Goal: Communication & Community: Answer question/provide support

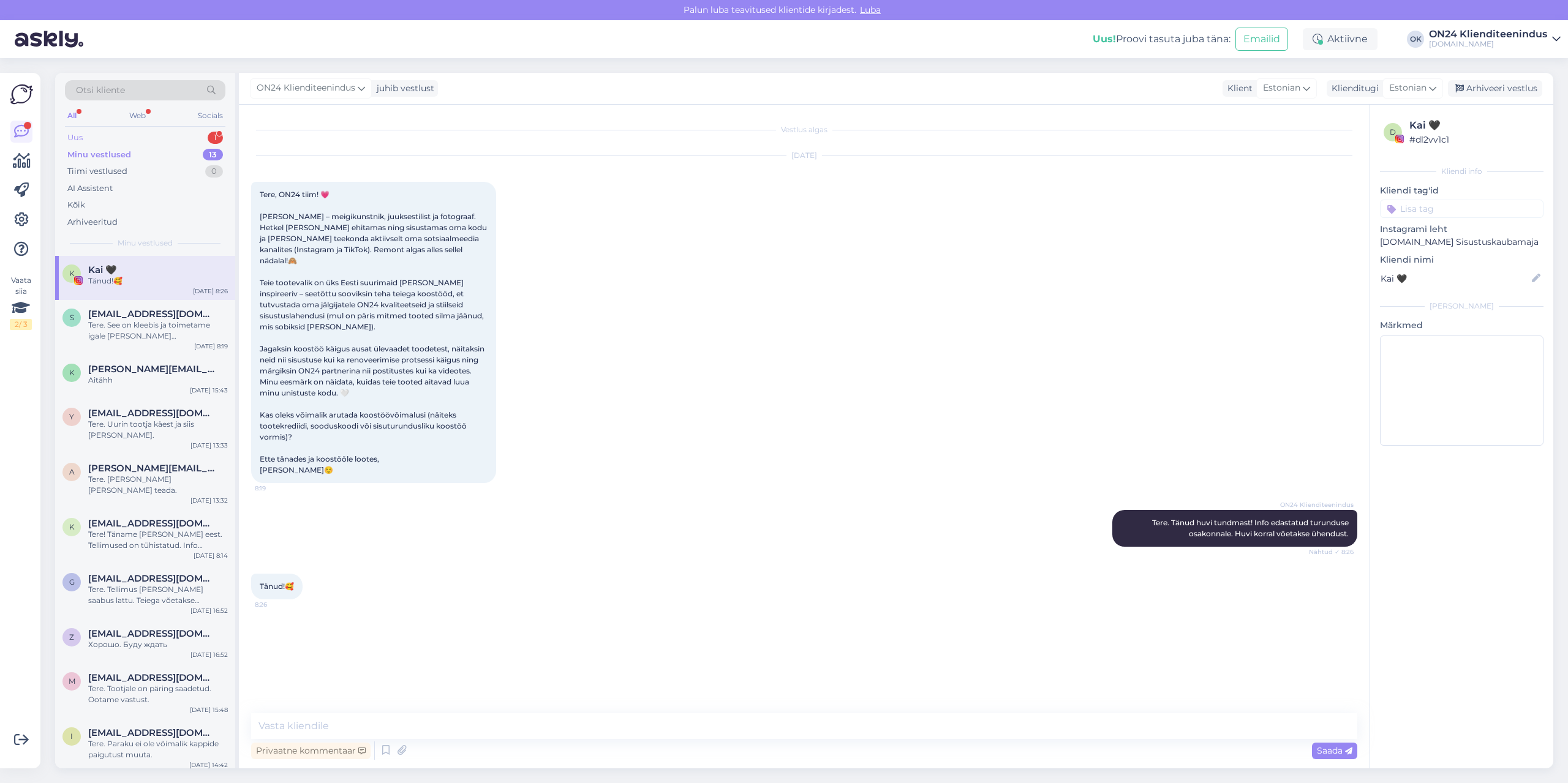
click at [126, 131] on div "Uus 1" at bounding box center [145, 137] width 160 height 17
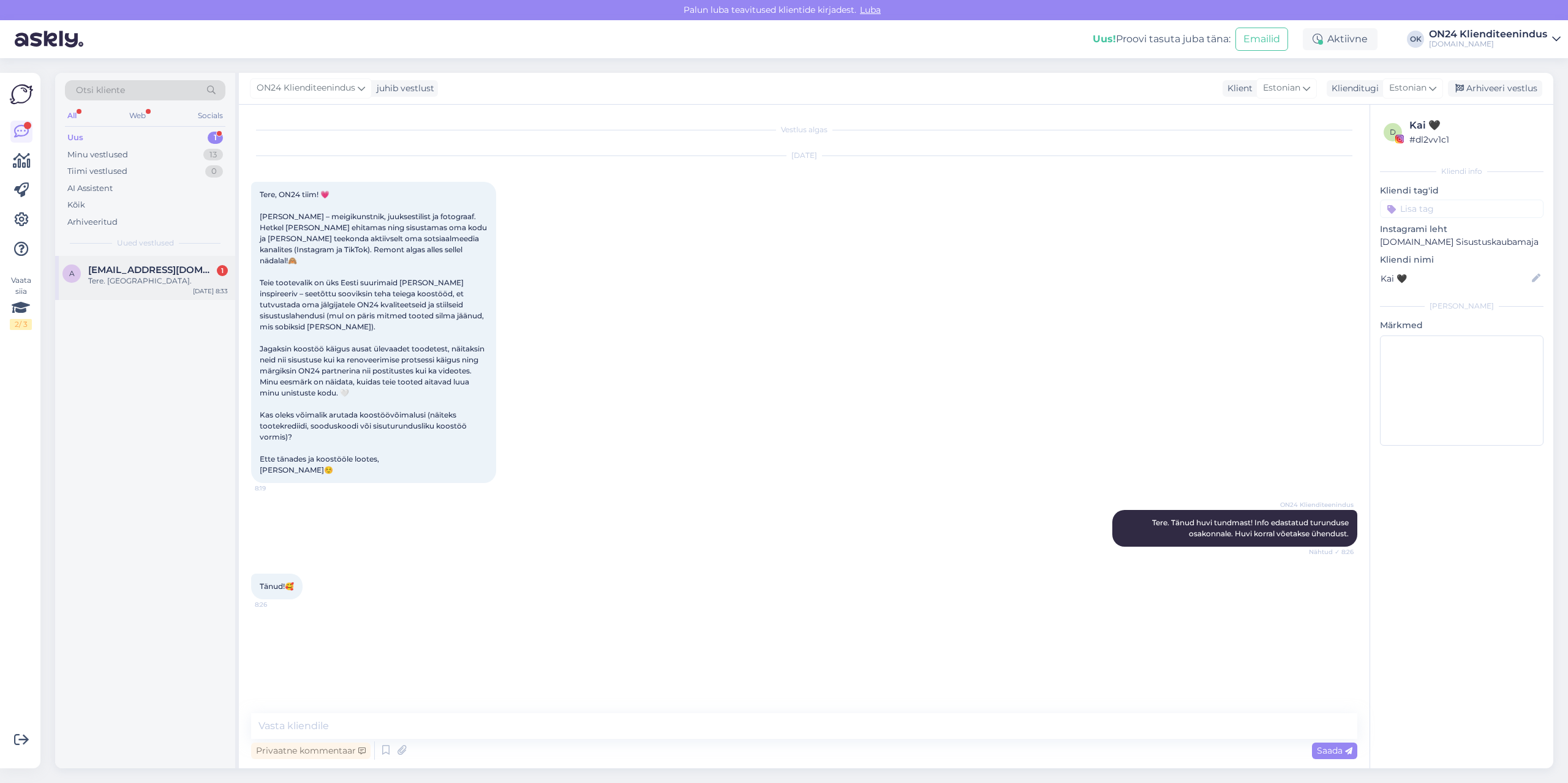
click at [118, 275] on span "[EMAIL_ADDRESS][DOMAIN_NAME]" at bounding box center [151, 269] width 128 height 11
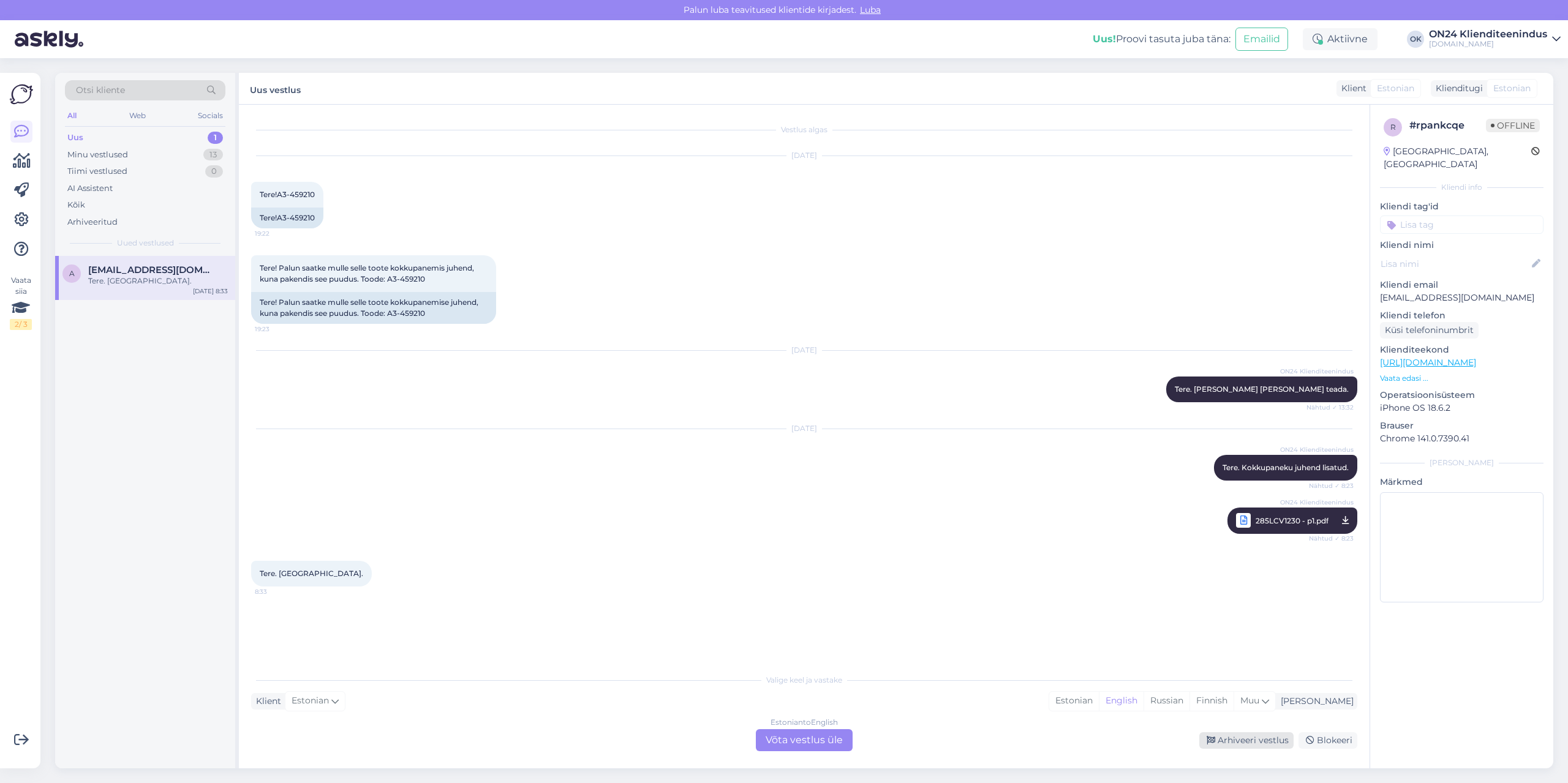
click at [1242, 739] on div "Arhiveeri vestlus" at bounding box center [1247, 741] width 94 height 16
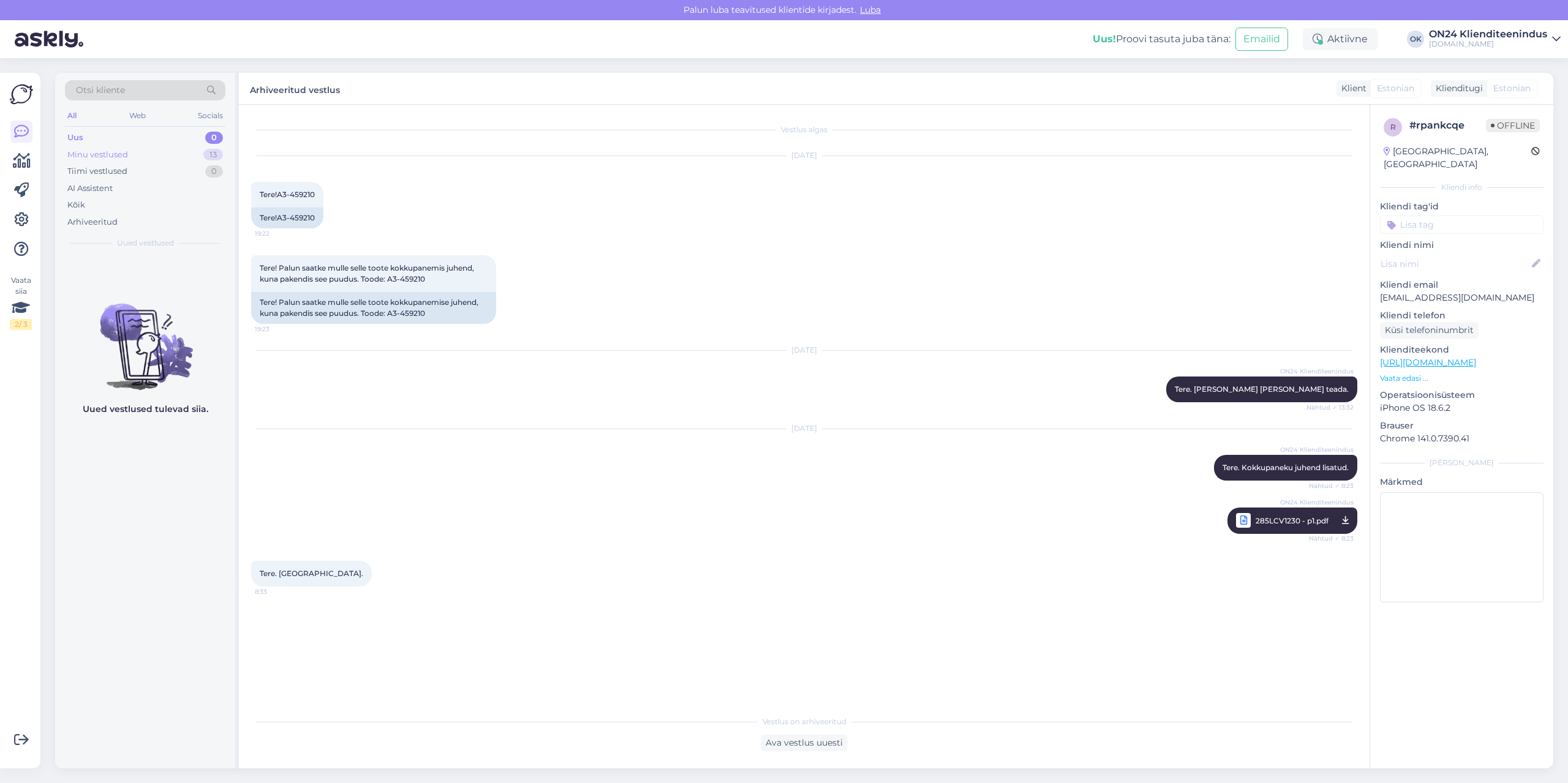
click at [141, 162] on div "Minu vestlused 13" at bounding box center [145, 154] width 160 height 17
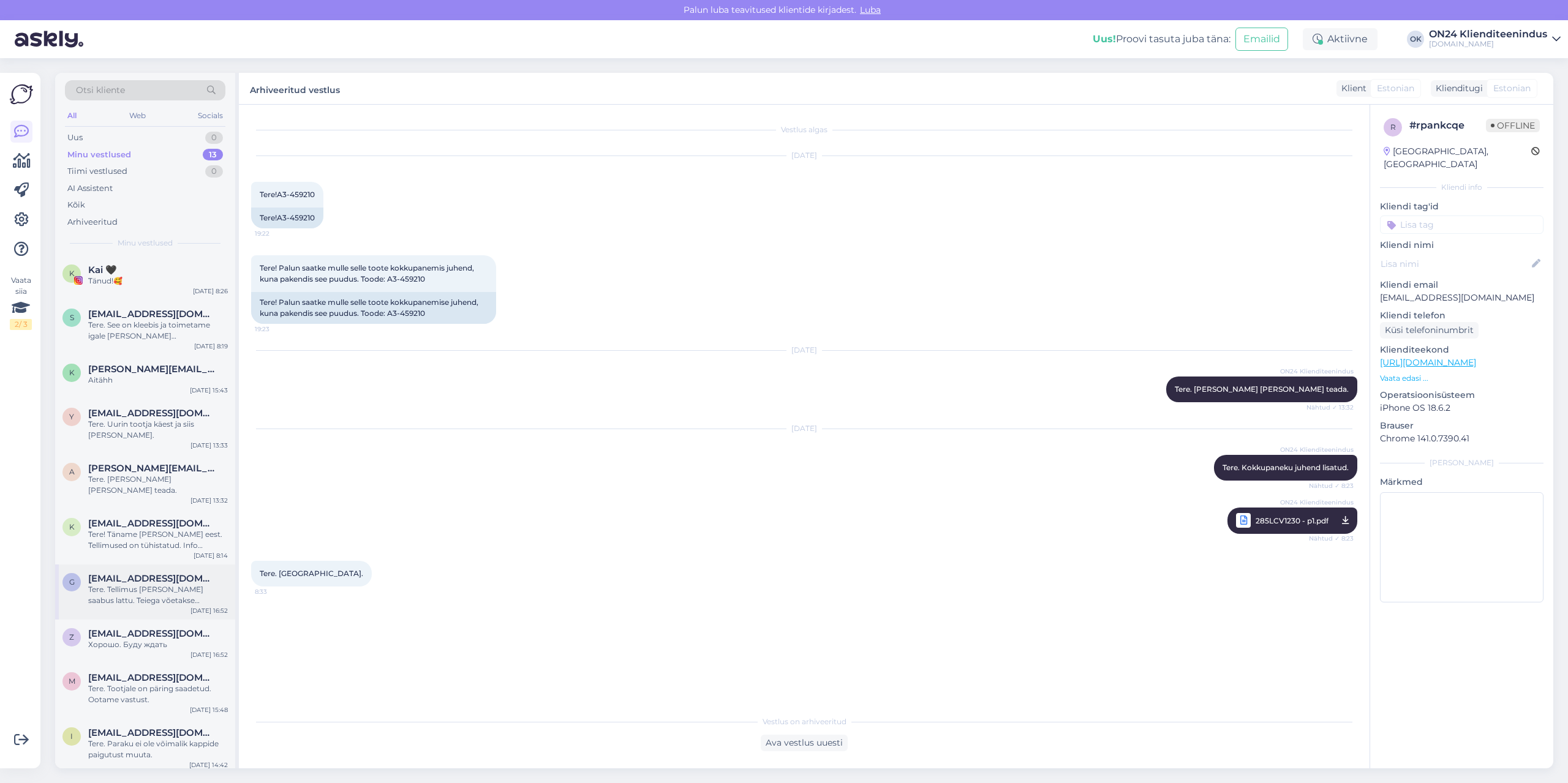
scroll to position [160, 0]
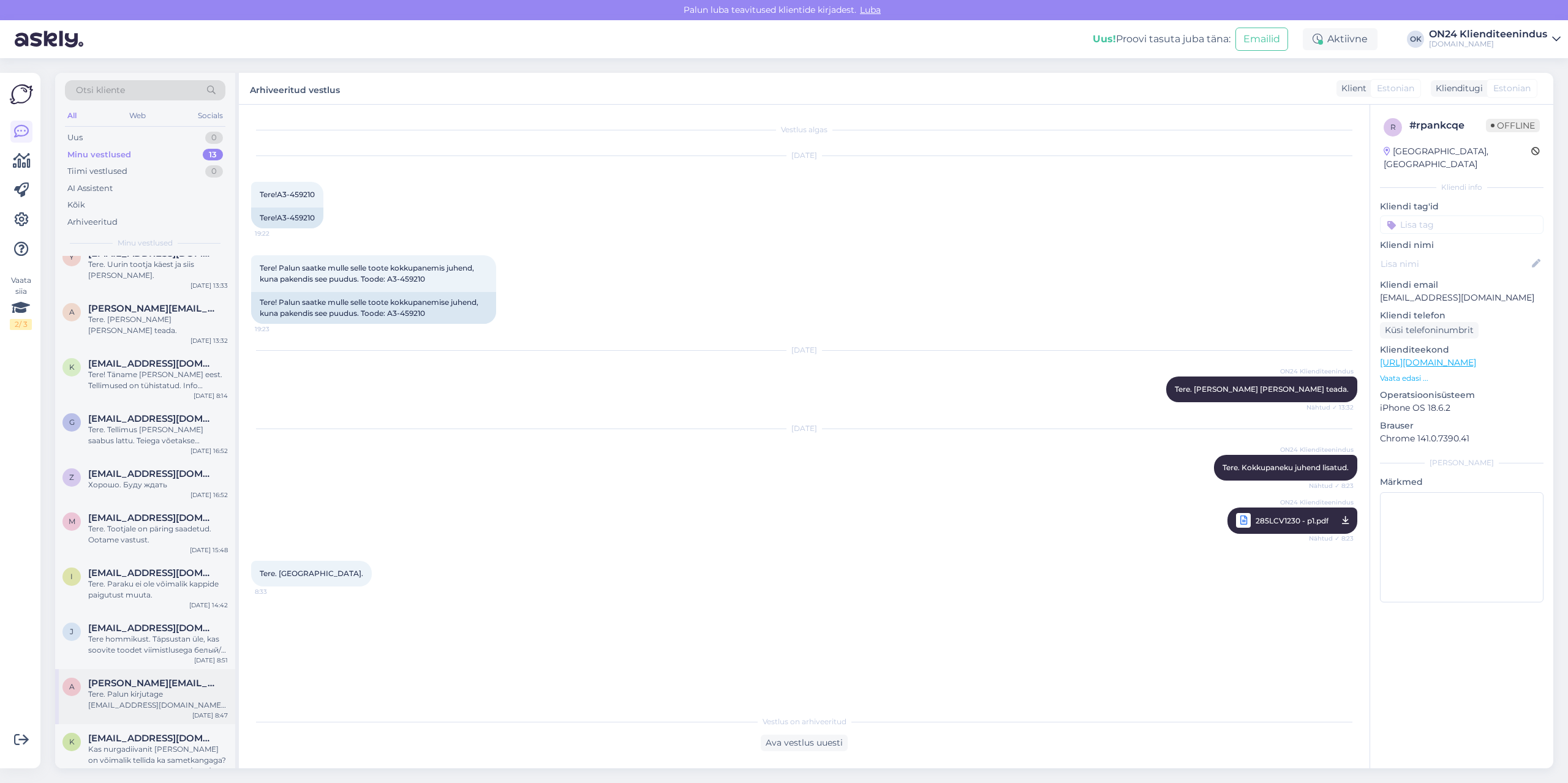
click at [108, 700] on div "A [EMAIL_ADDRESS][DOMAIN_NAME] Tere. Palun kirjutage [EMAIL_ADDRESS][DOMAIN_NAM…" at bounding box center [145, 697] width 180 height 55
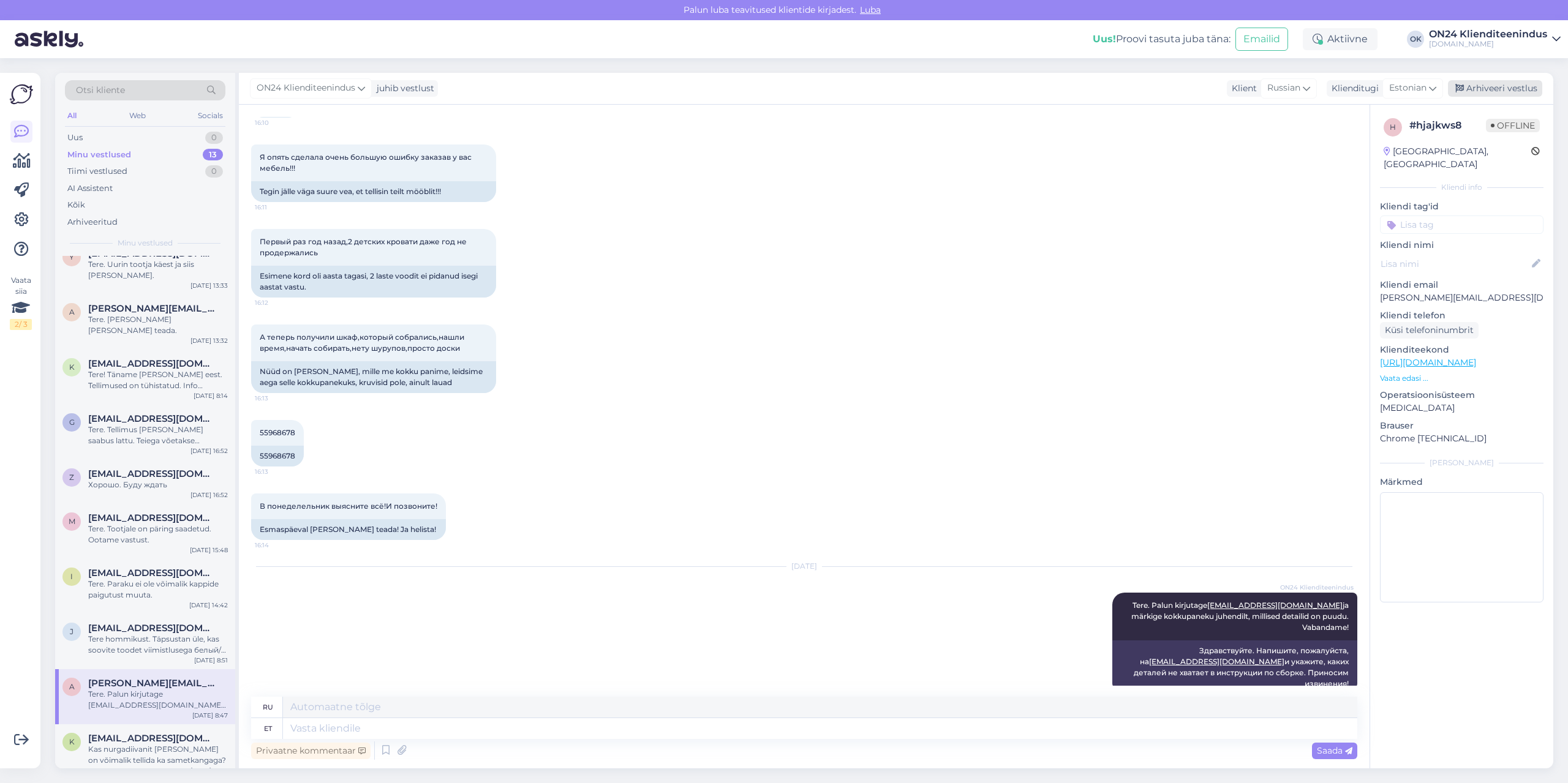
click at [1513, 88] on div "Arhiveeri vestlus" at bounding box center [1496, 89] width 94 height 16
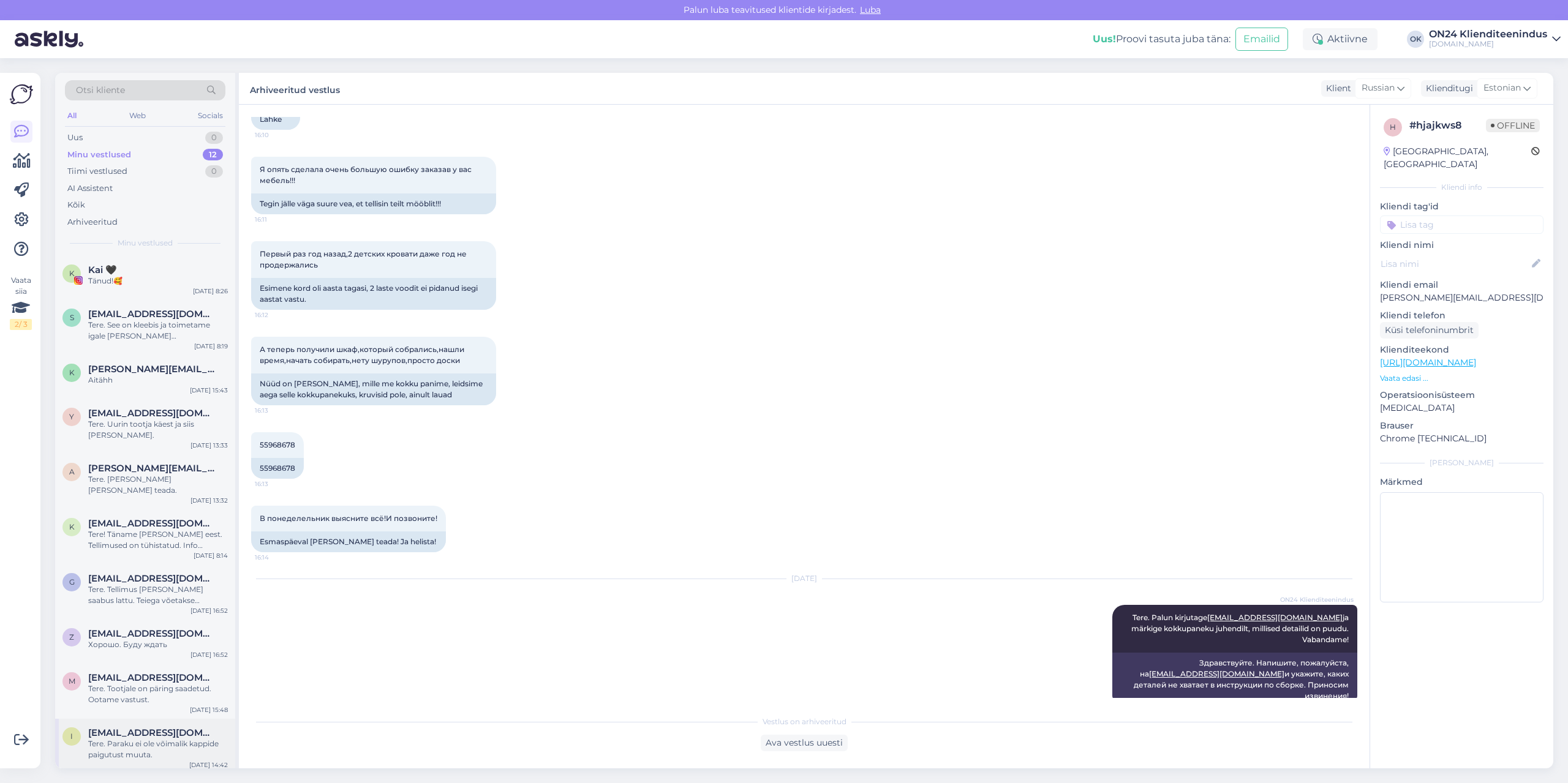
scroll to position [105, 0]
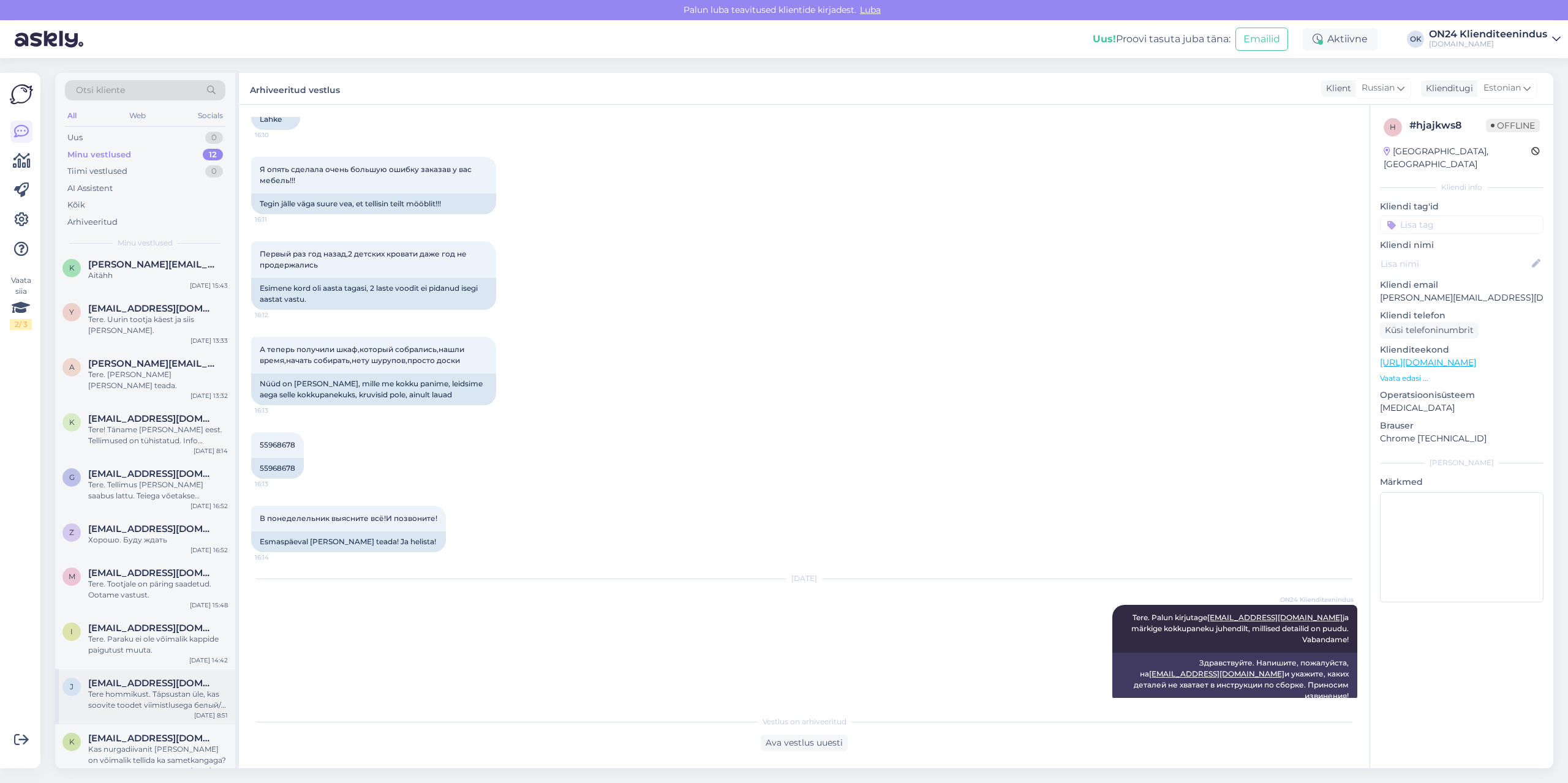
click at [110, 698] on div "Tere hommikust. Täpsustan üle, kas soovite toodet viimistlusega белый/белый гля…" at bounding box center [157, 700] width 140 height 22
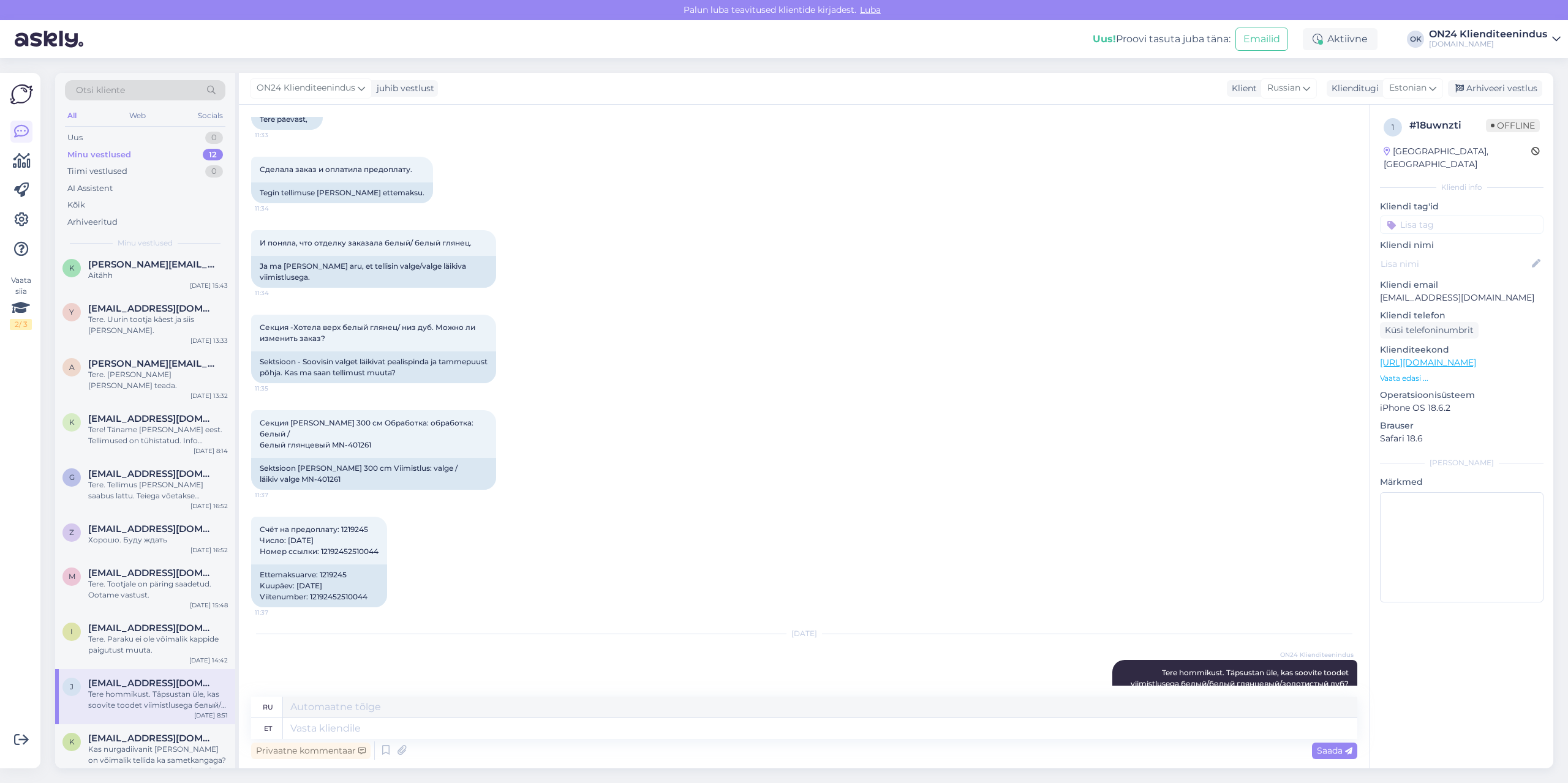
scroll to position [133, 0]
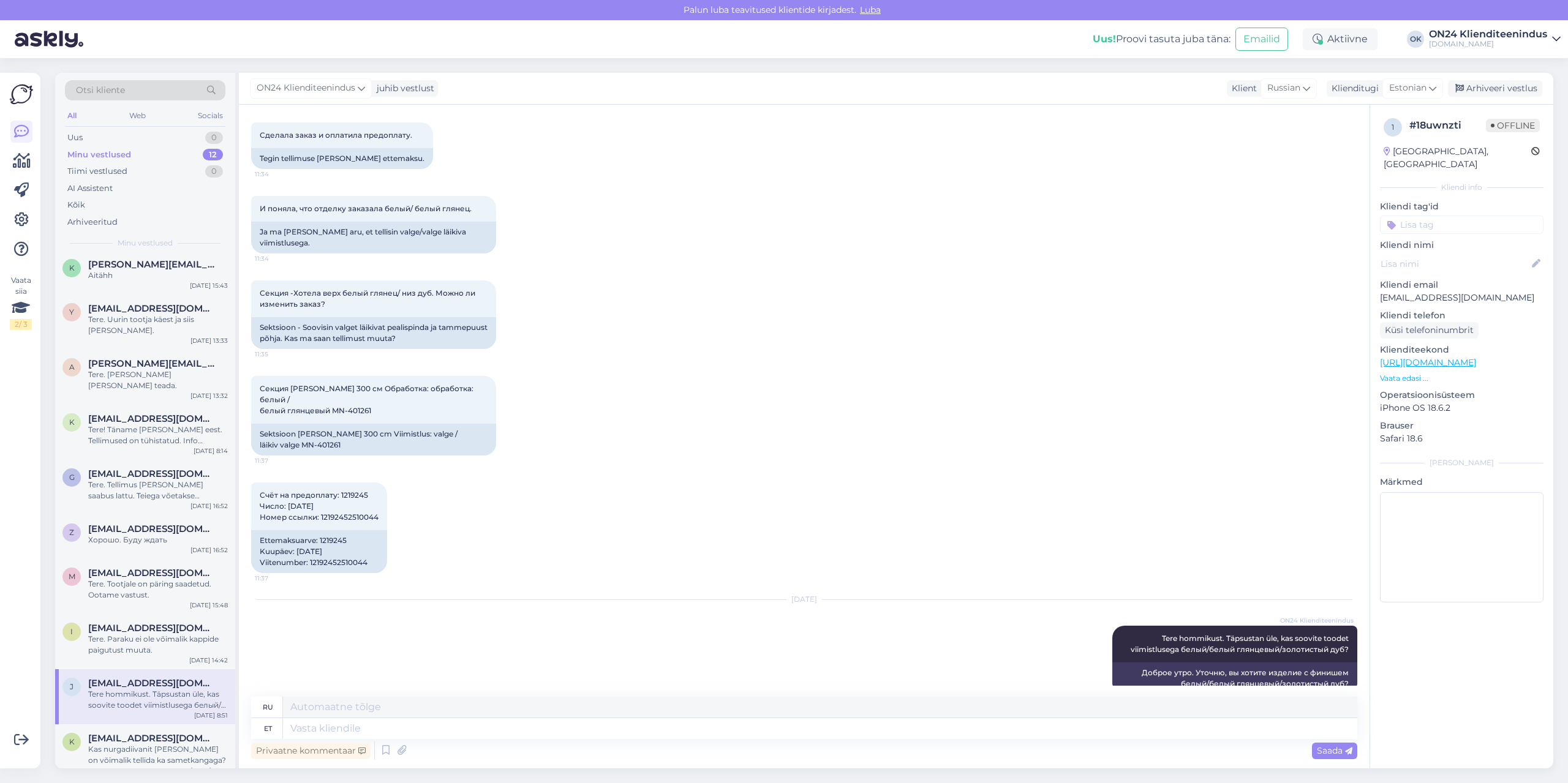
click at [1403, 292] on p "[EMAIL_ADDRESS][DOMAIN_NAME]" at bounding box center [1462, 297] width 164 height 13
click at [355, 491] on span "Счёт на предоплату: 1219245 Число: [DATE] Номер ссылки: 12192452510044" at bounding box center [319, 506] width 119 height 31
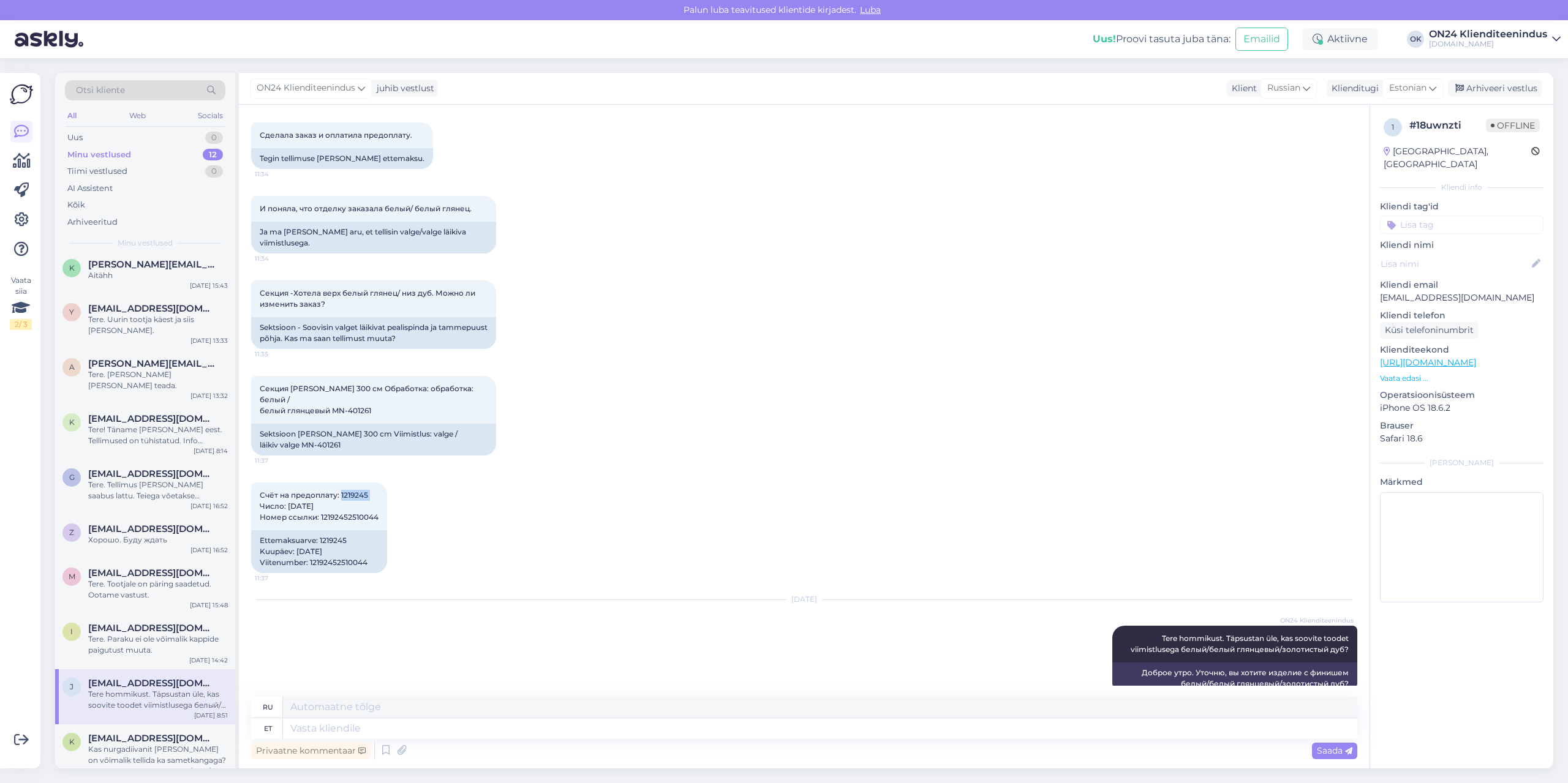
copy span "1219245"
click at [1468, 94] on div "Arhiveeri vestlus" at bounding box center [1496, 89] width 94 height 16
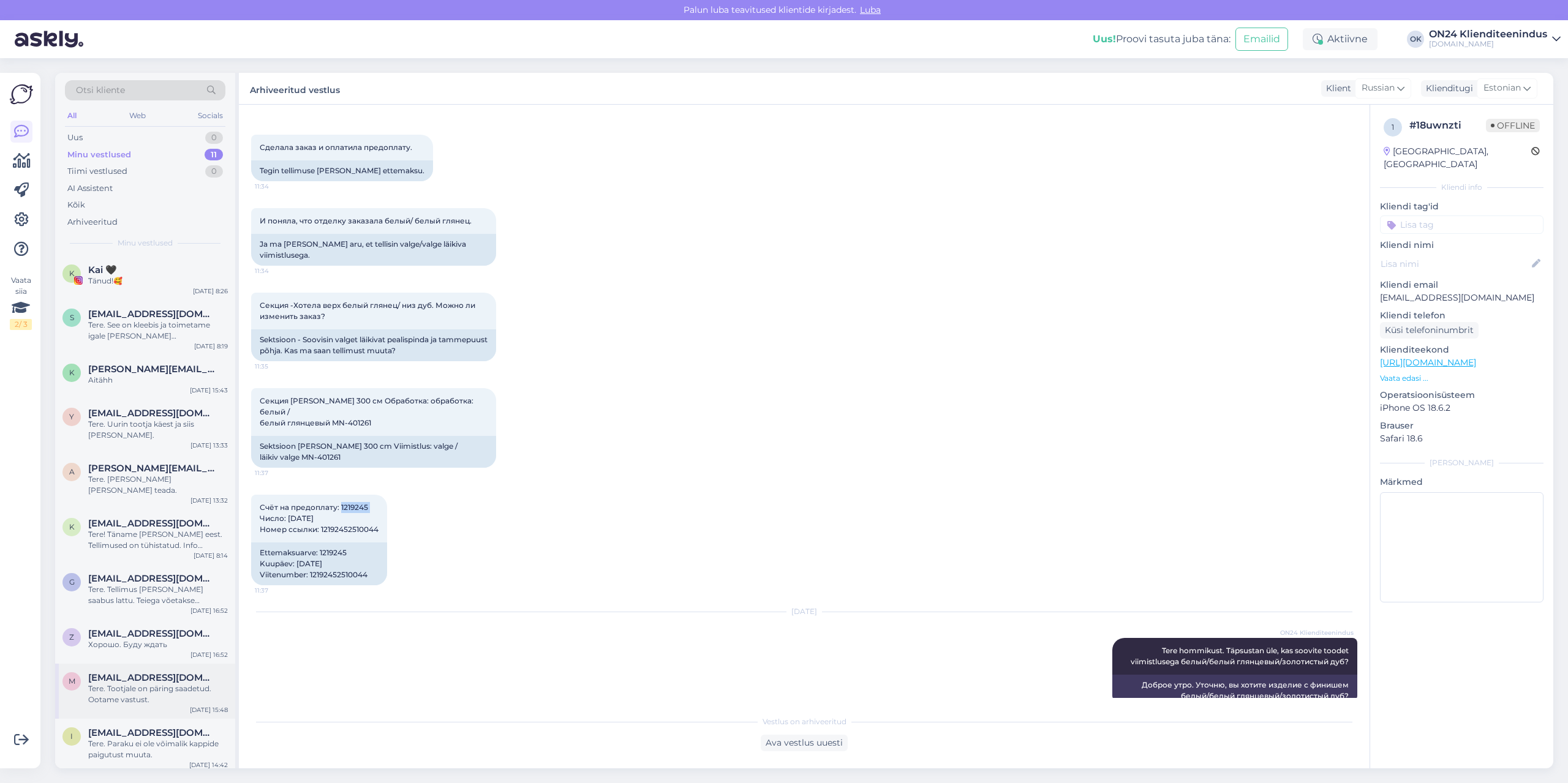
scroll to position [49, 0]
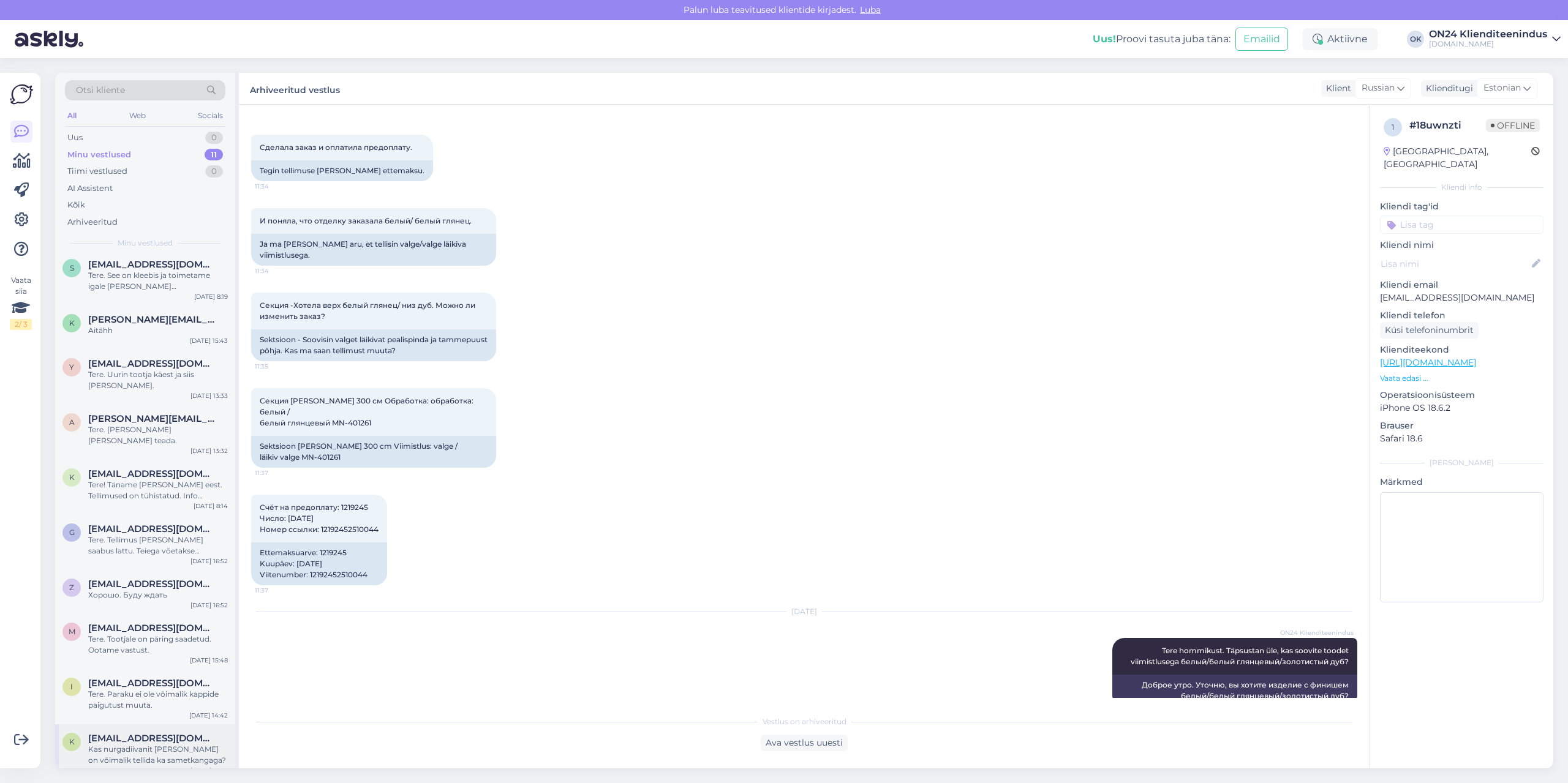
click at [167, 733] on span "[EMAIL_ADDRESS][DOMAIN_NAME]" at bounding box center [151, 738] width 128 height 11
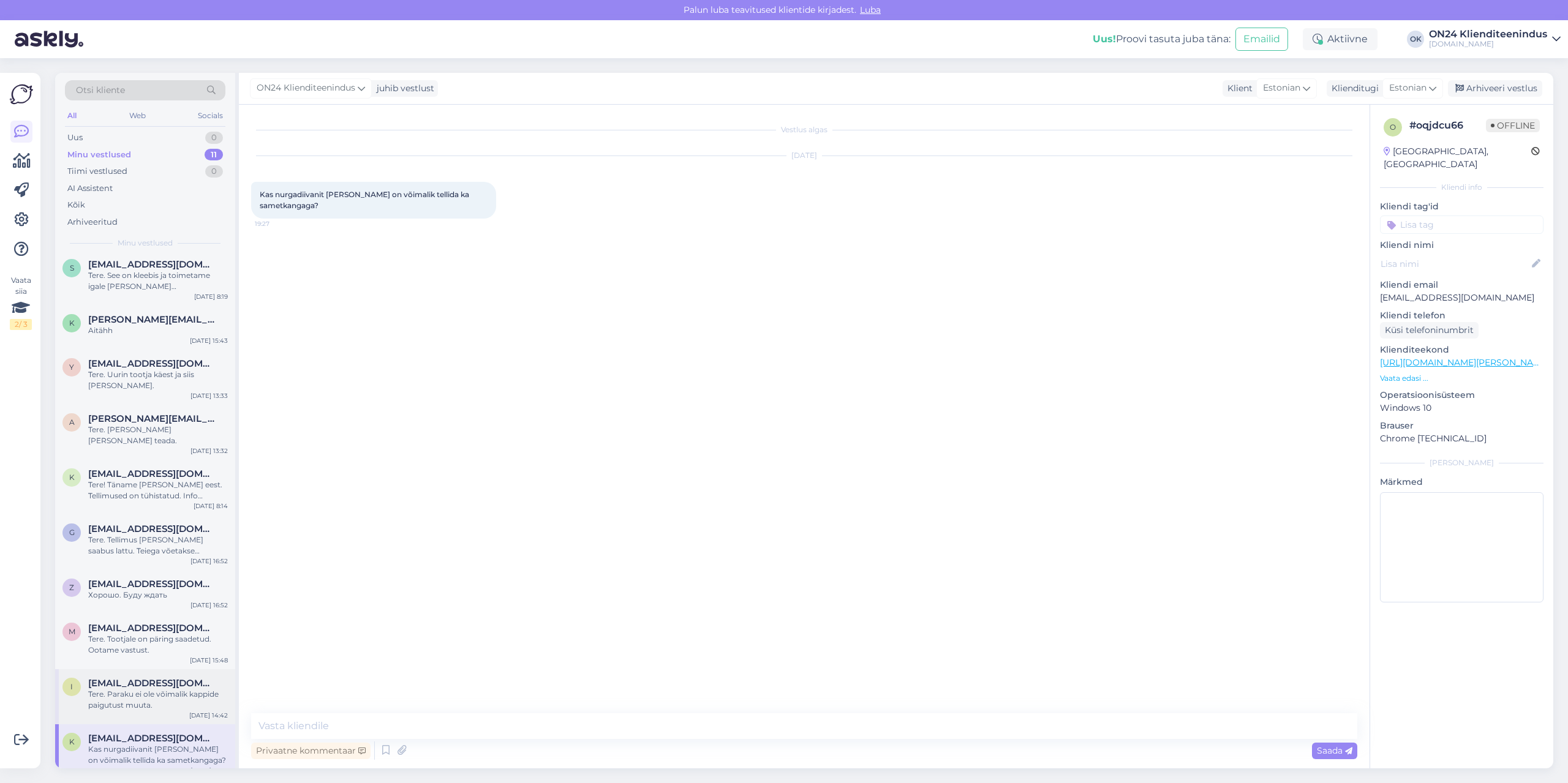
click at [162, 694] on div "Tere. Paraku ei ole võimalik kappide paigutust muuta." at bounding box center [157, 700] width 140 height 22
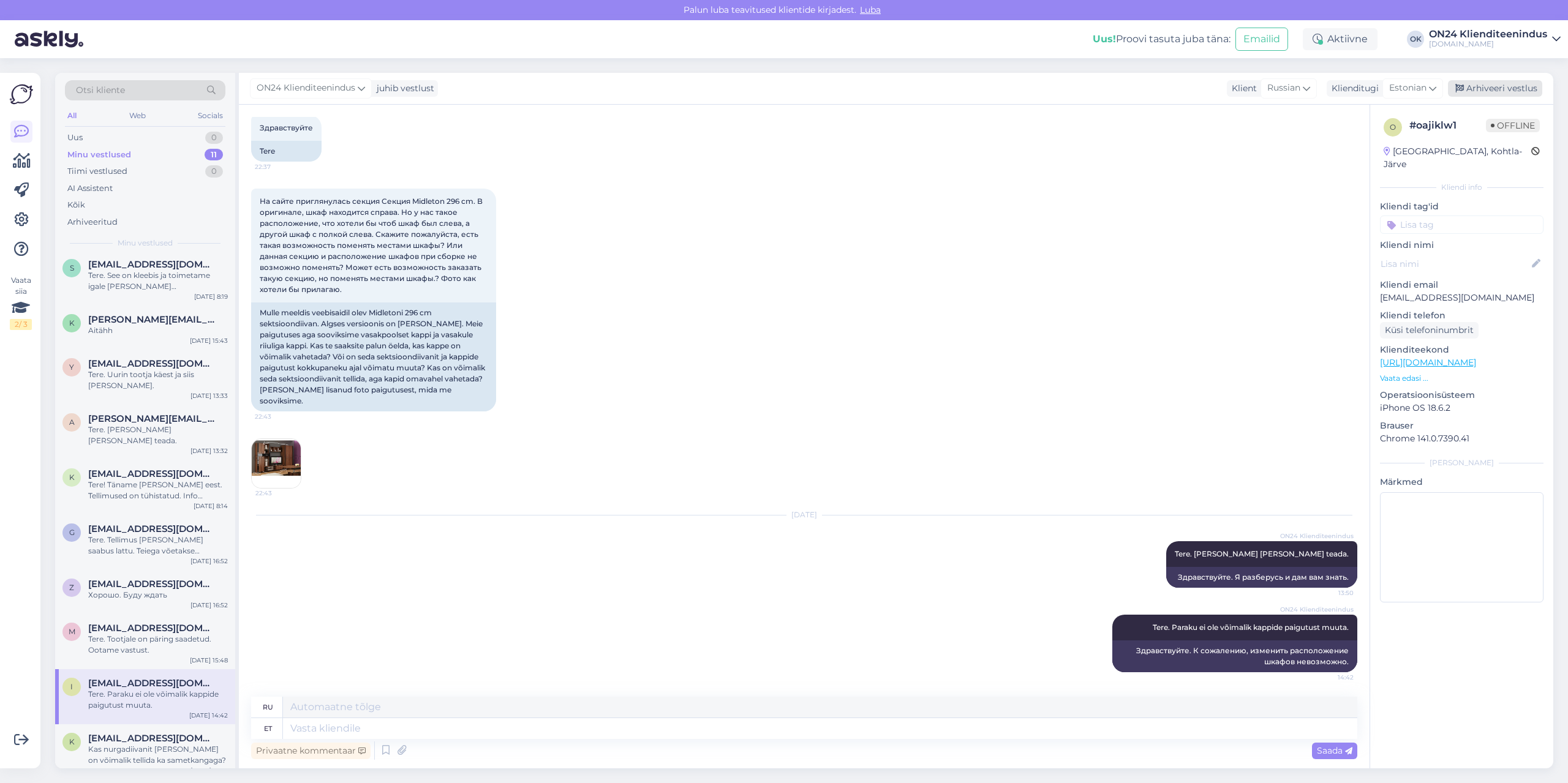
click at [1493, 83] on div "Arhiveeri vestlus" at bounding box center [1496, 89] width 94 height 16
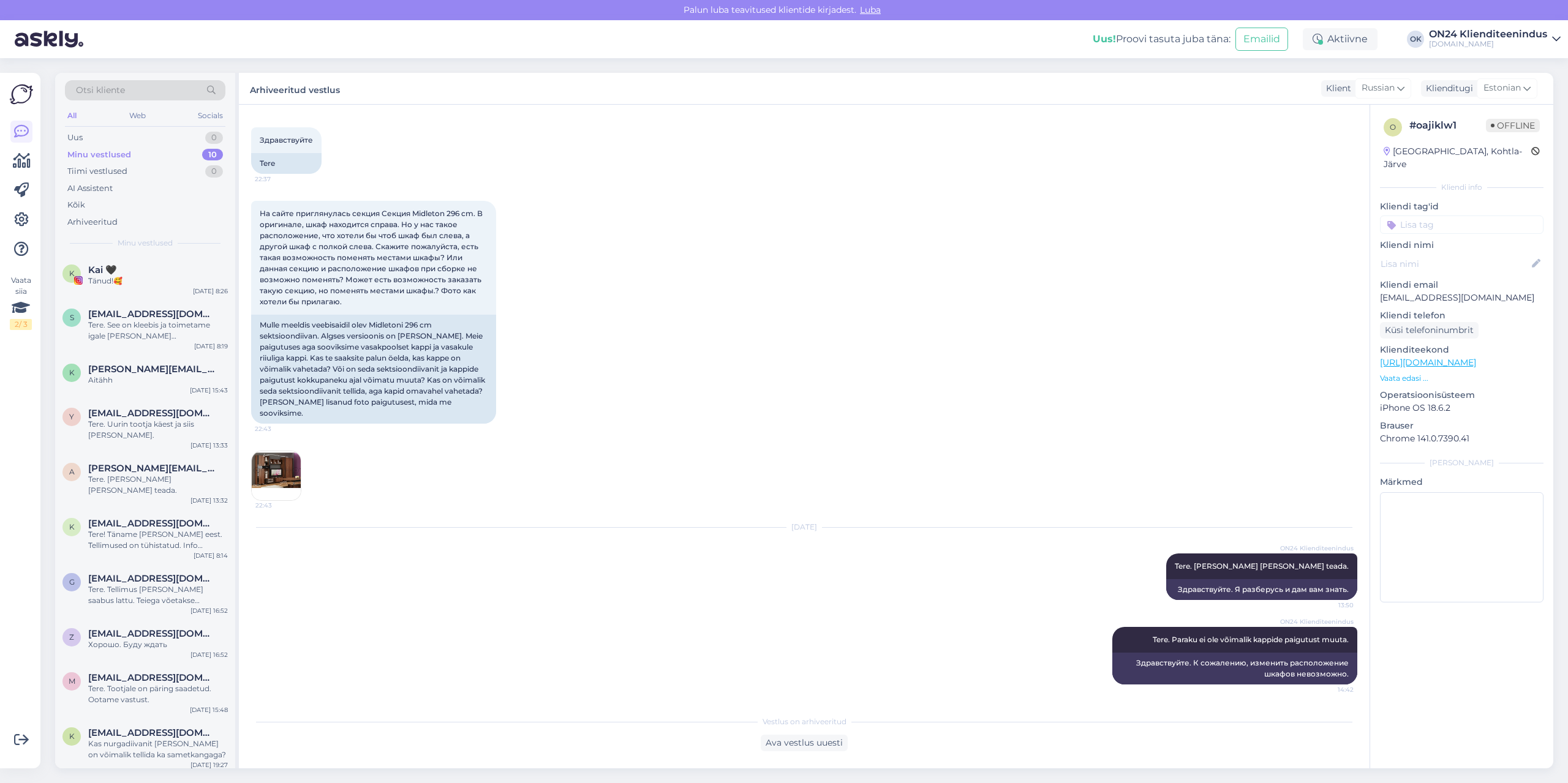
scroll to position [55, 0]
click at [134, 686] on div "Tere. Tootjale on päring saadetud. Ootame vastust." at bounding box center [157, 694] width 140 height 22
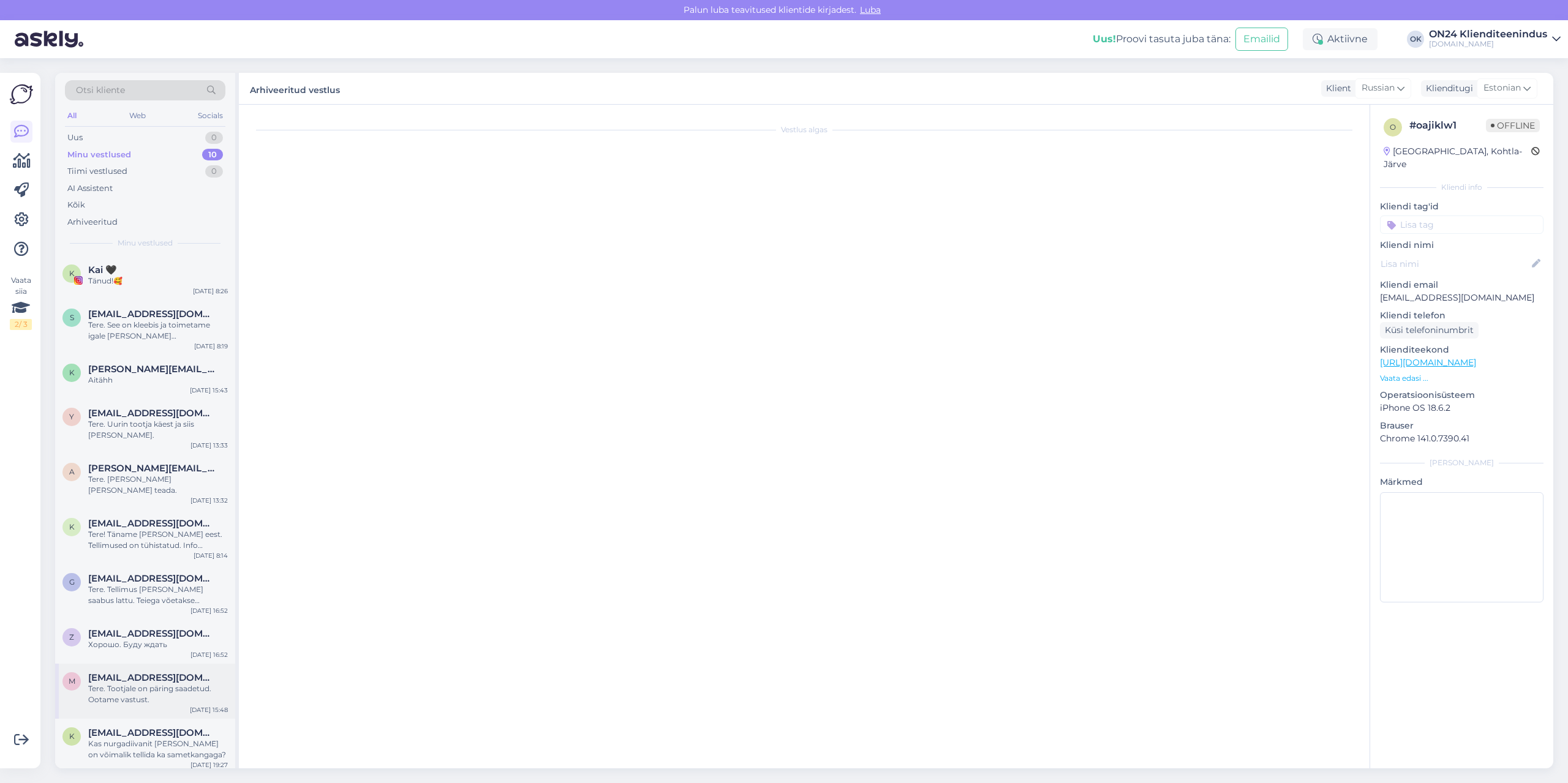
scroll to position [0, 0]
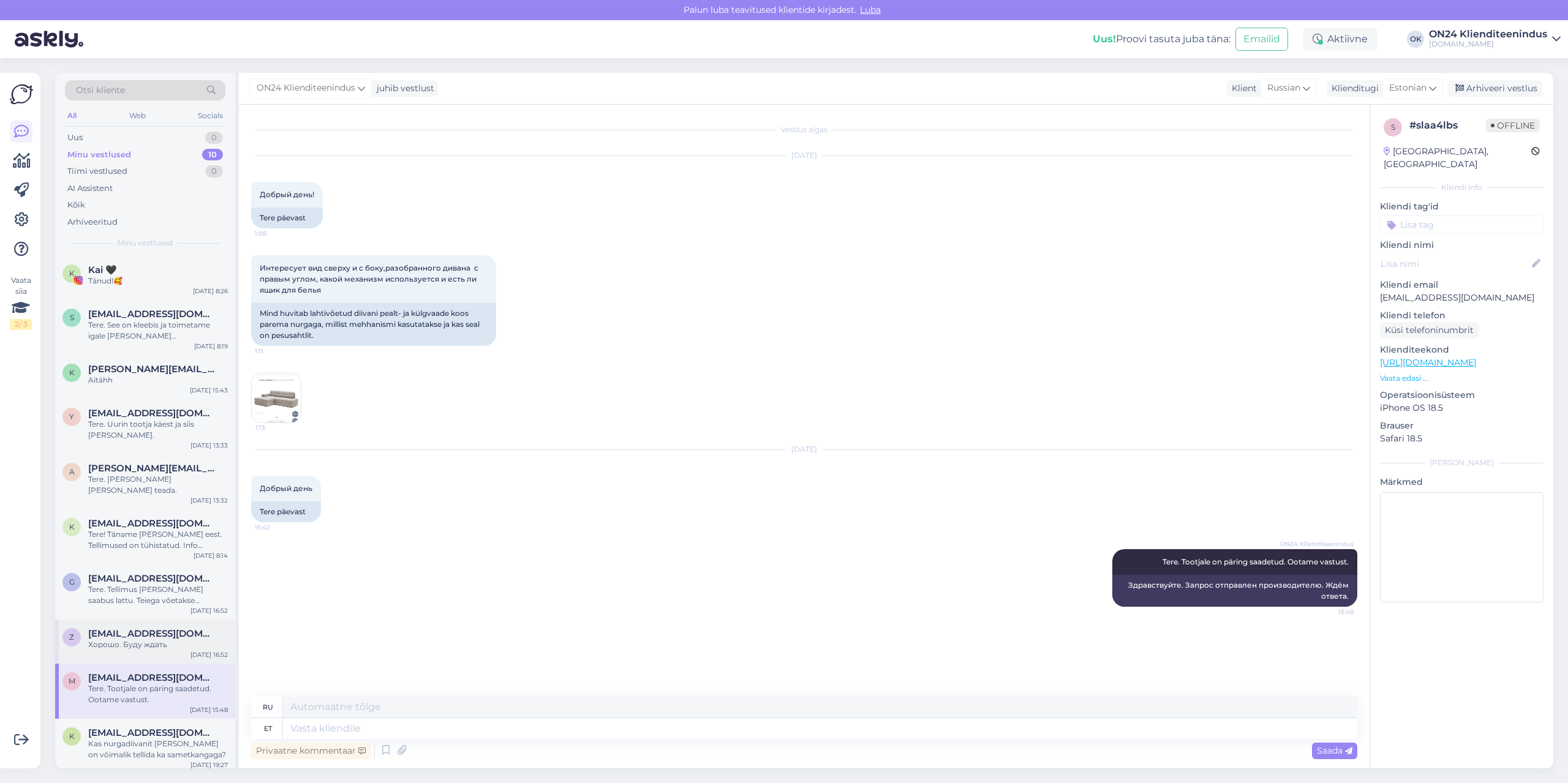
click at [123, 628] on span "[EMAIL_ADDRESS][DOMAIN_NAME]" at bounding box center [151, 633] width 128 height 11
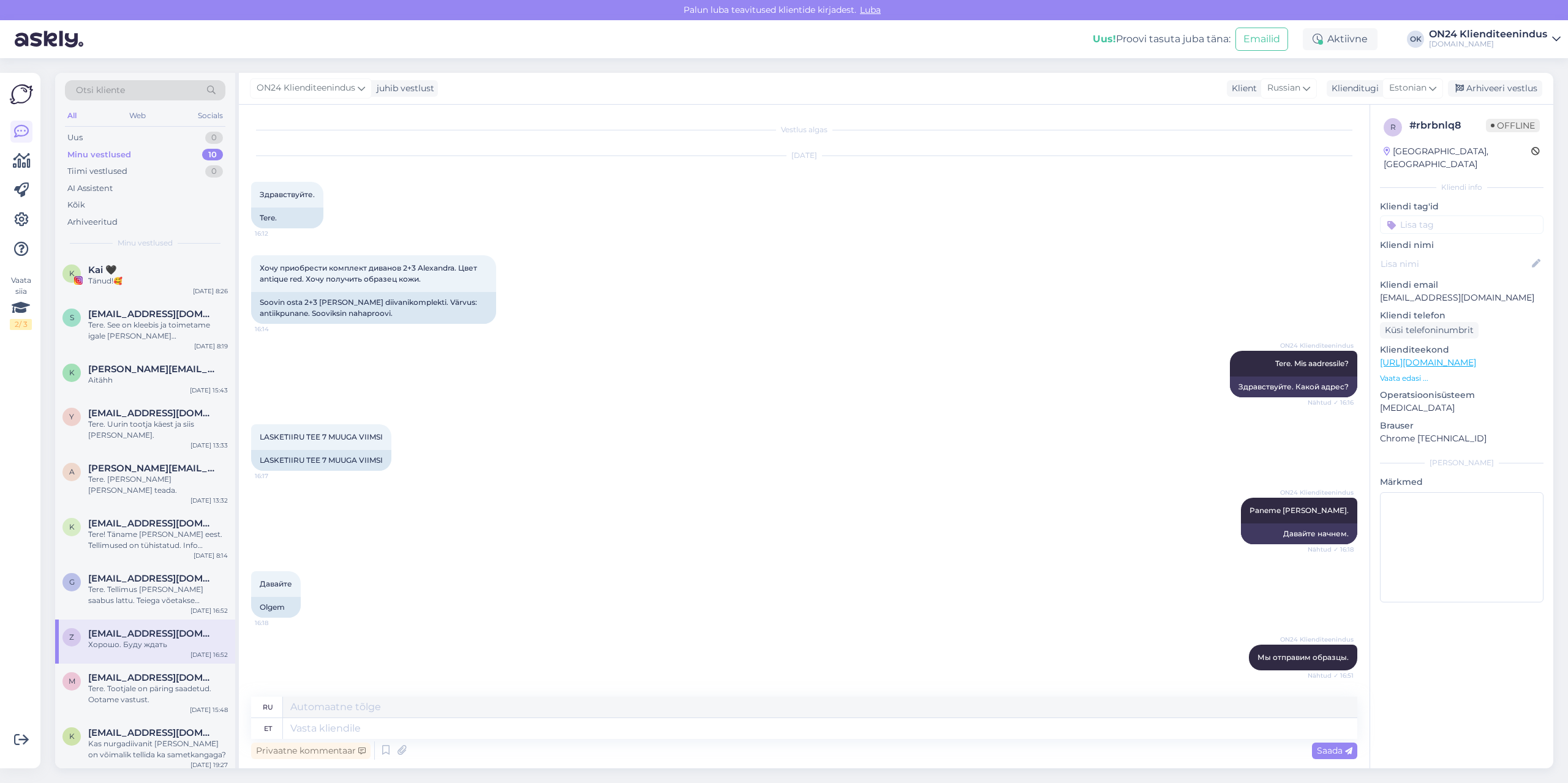
scroll to position [72, 0]
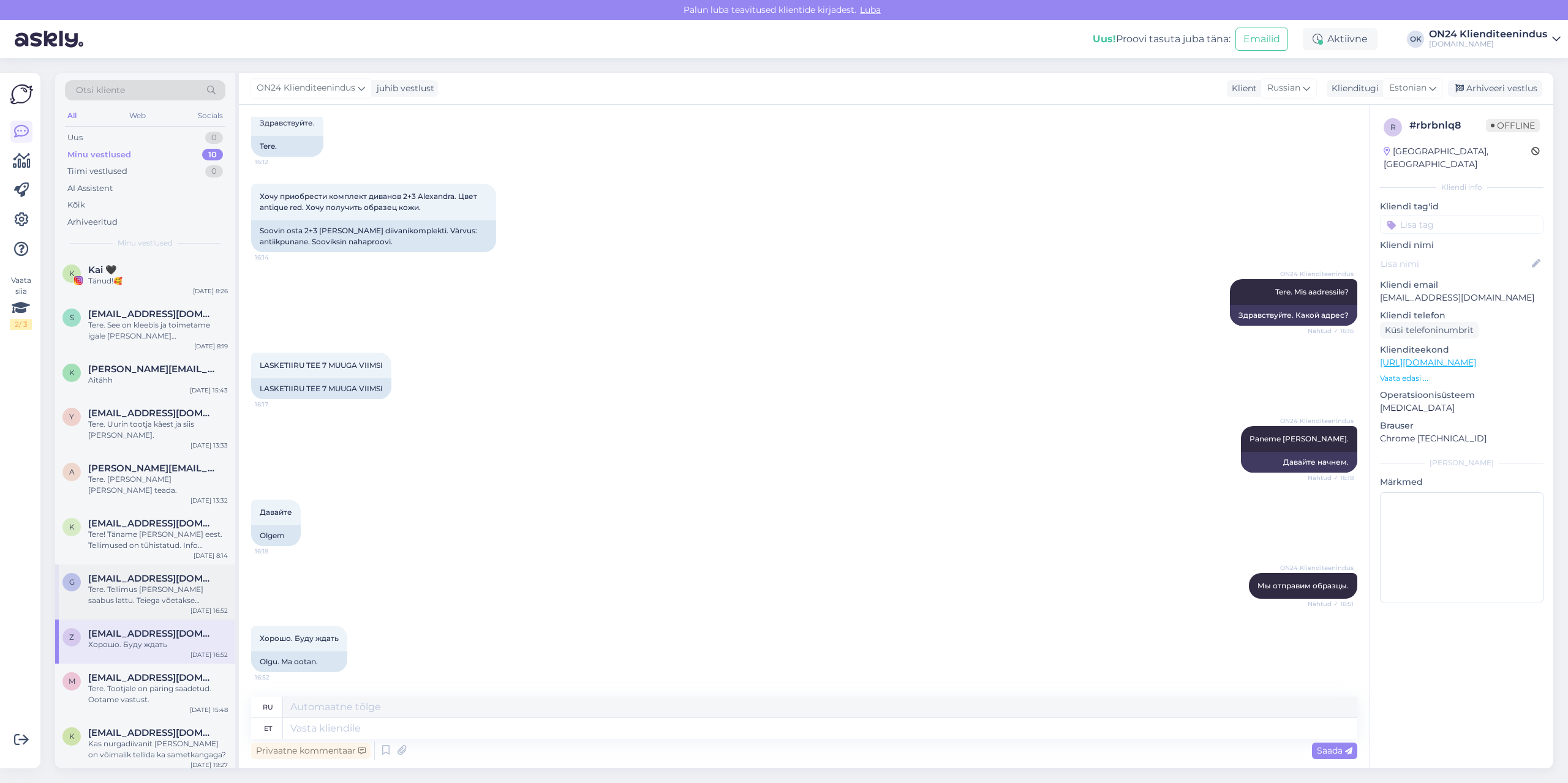
click at [112, 573] on span "[EMAIL_ADDRESS][DOMAIN_NAME]" at bounding box center [151, 579] width 128 height 11
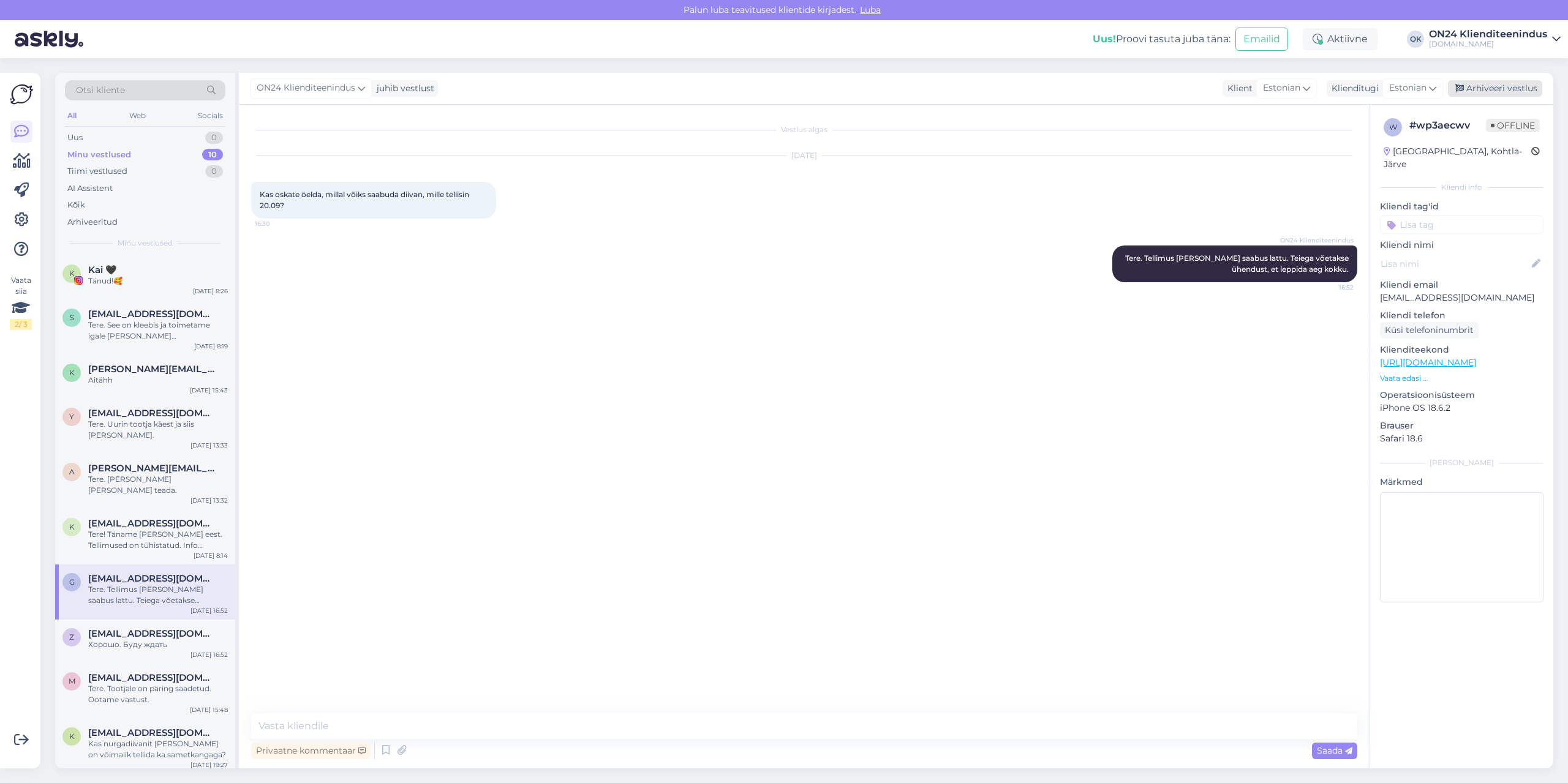
click at [1497, 92] on div "Arhiveeri vestlus" at bounding box center [1496, 89] width 94 height 16
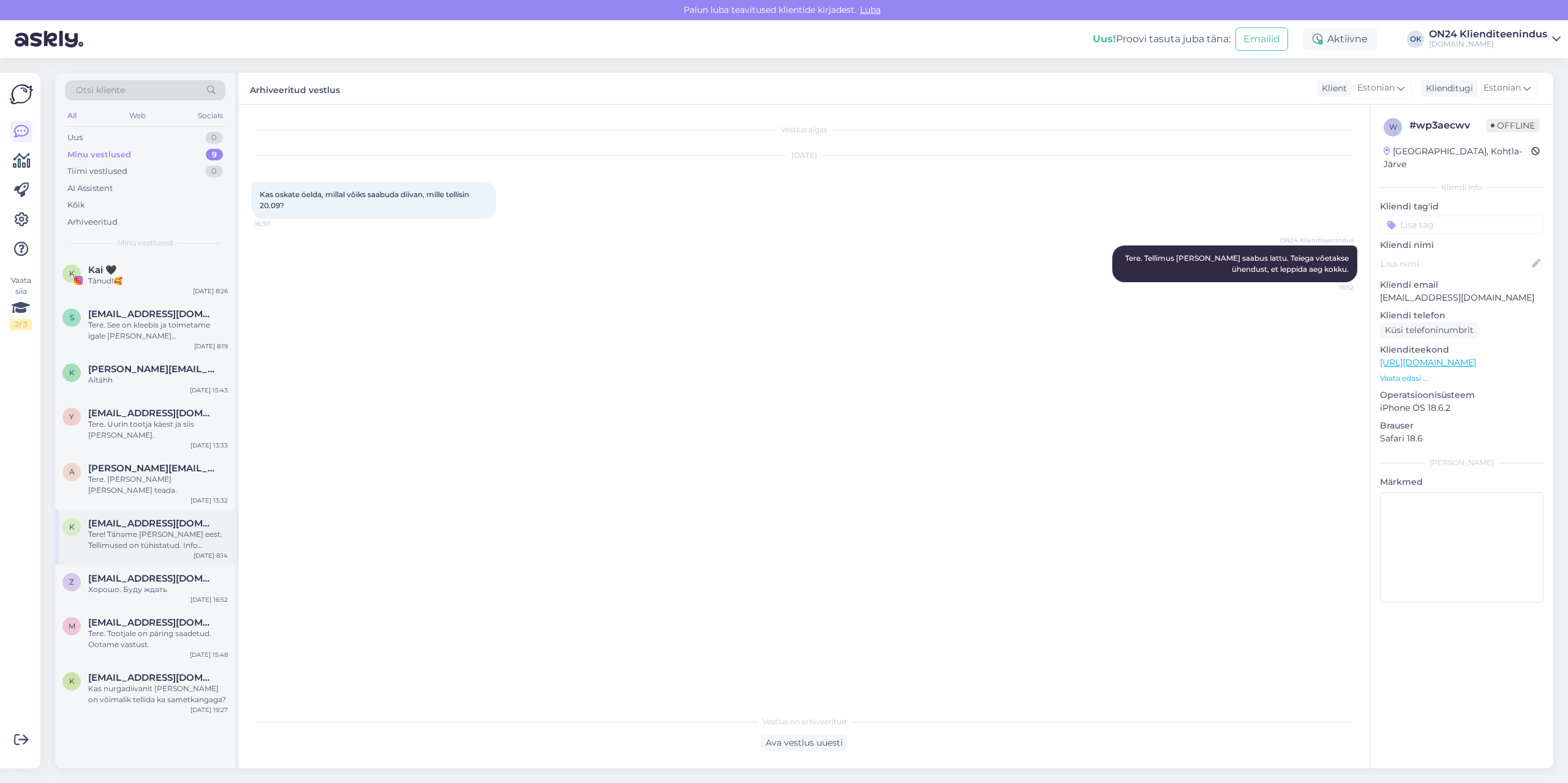
click at [135, 531] on div "Tere! Täname [PERSON_NAME] eest. Tellimused on tühistatud. Info edastatud meie …" at bounding box center [157, 540] width 140 height 22
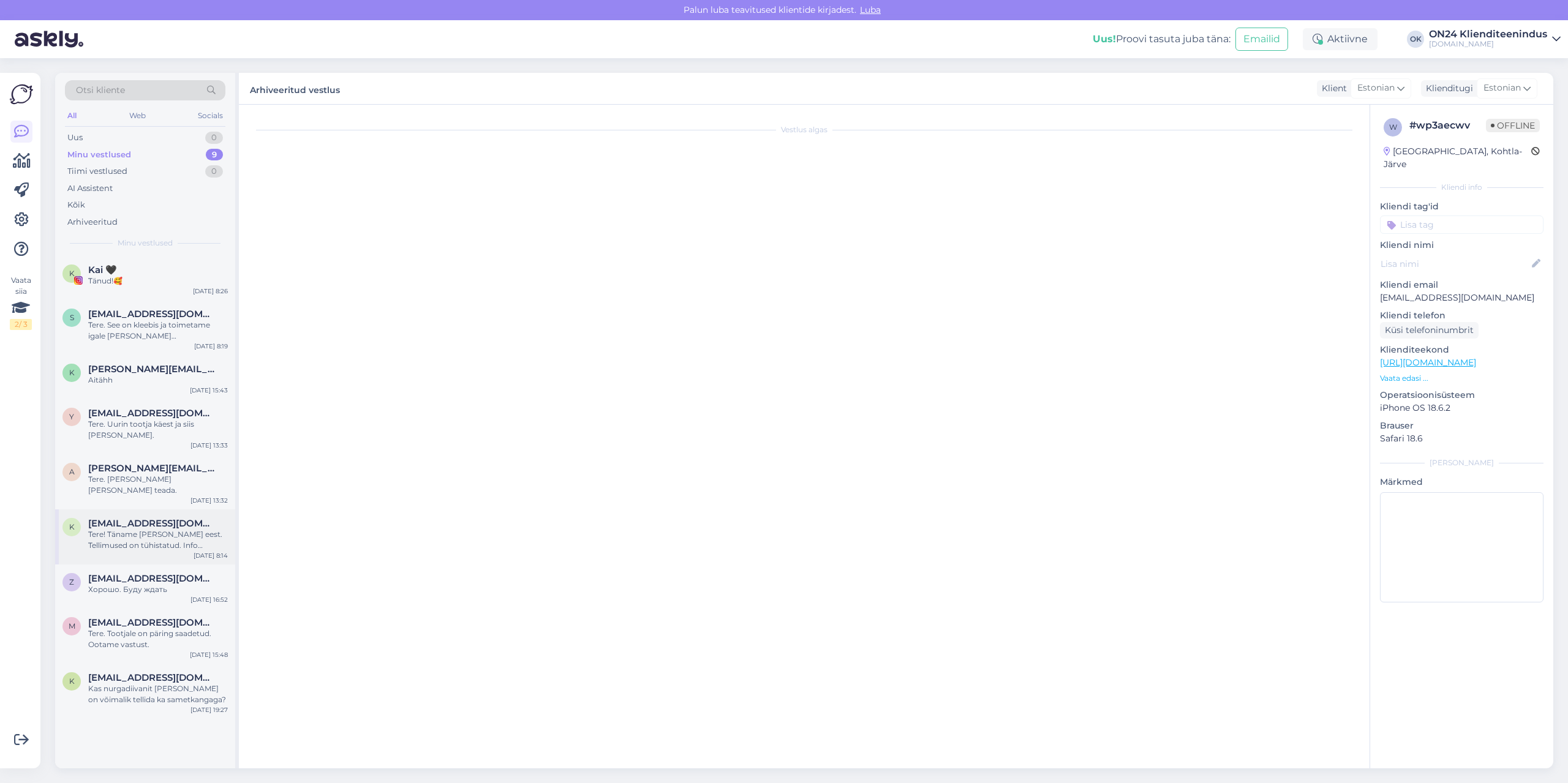
scroll to position [37, 0]
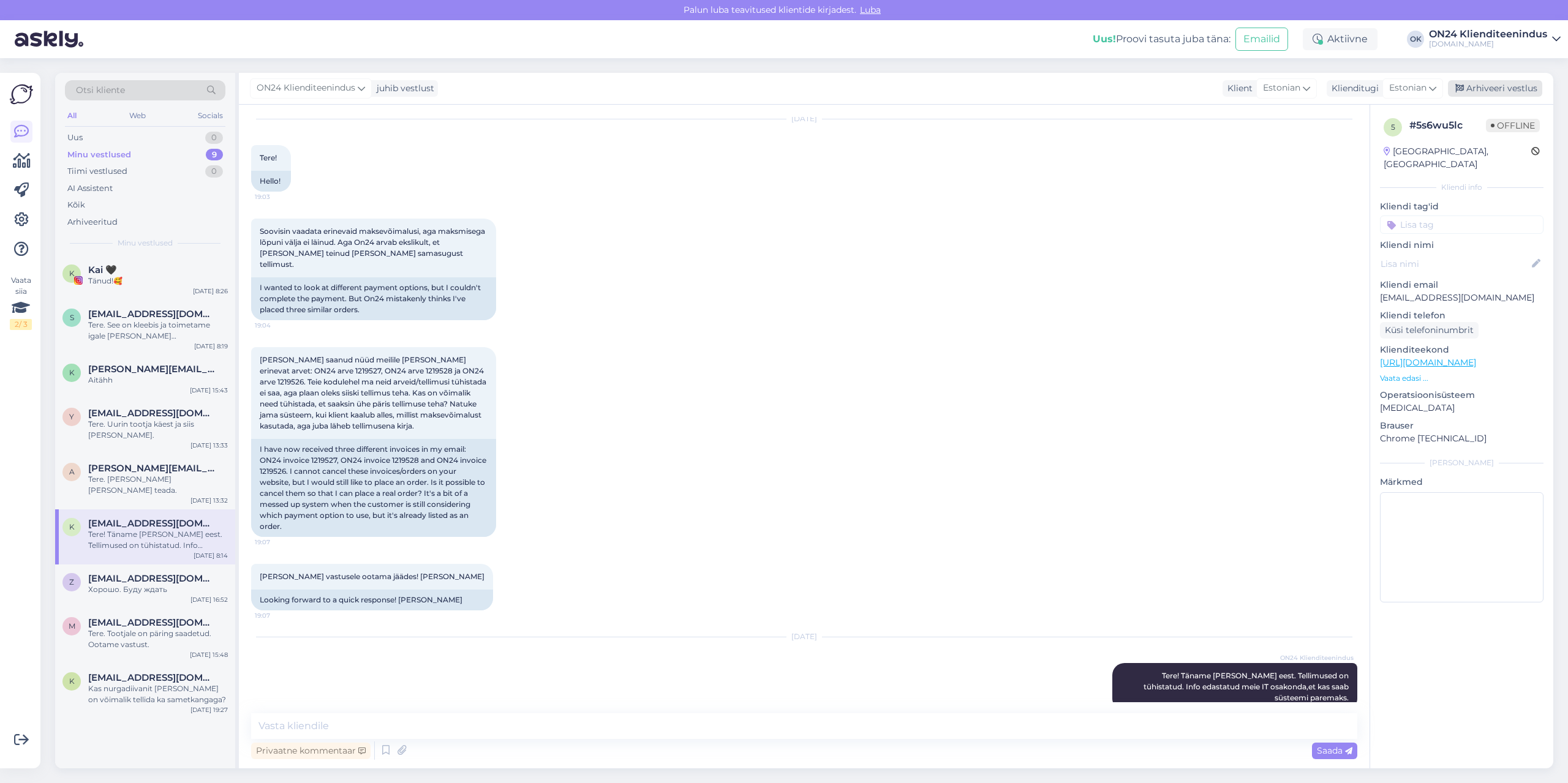
click at [1509, 92] on div "Arhiveeri vestlus" at bounding box center [1496, 89] width 94 height 16
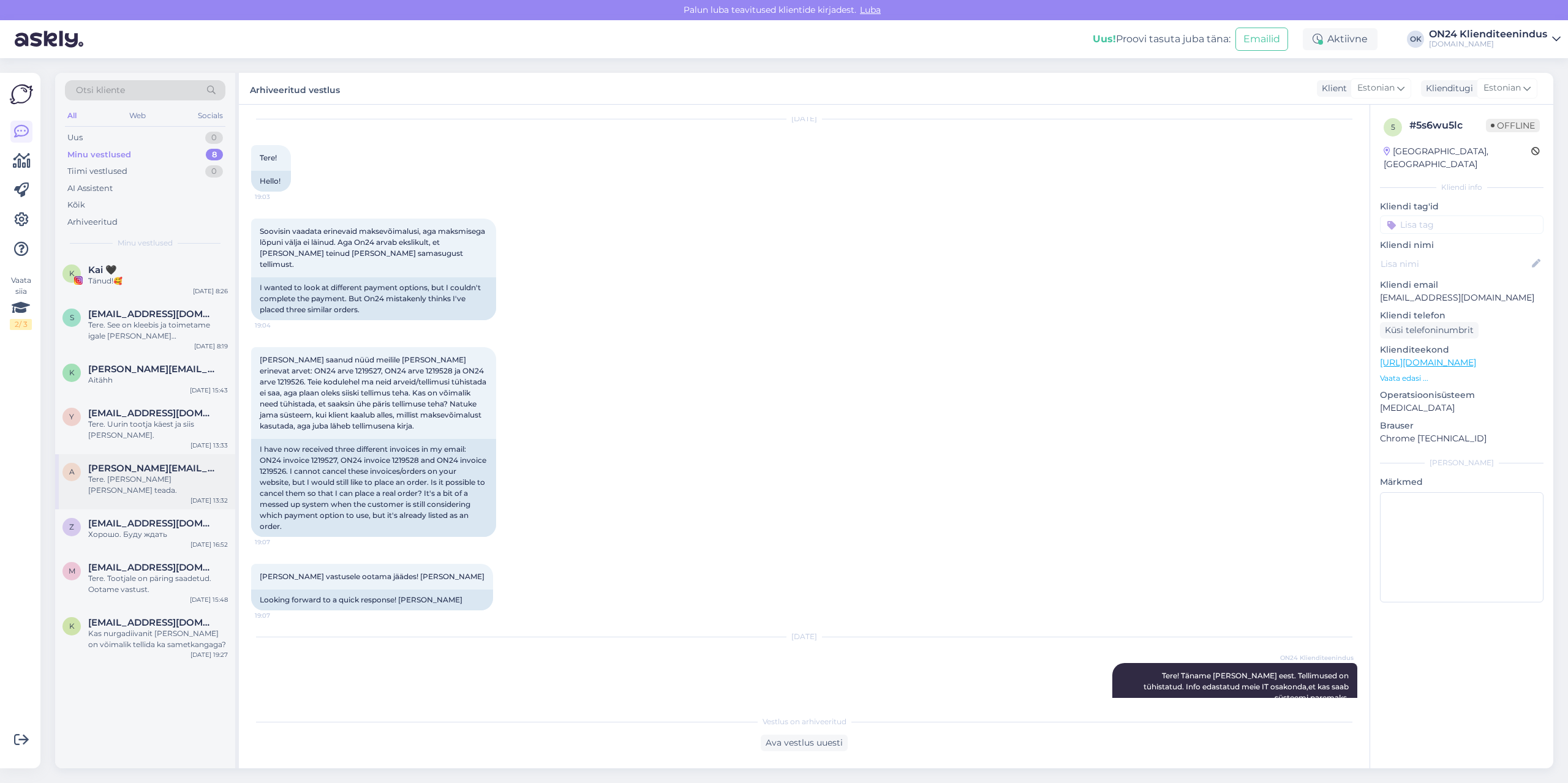
click at [154, 485] on div "a [PERSON_NAME][EMAIL_ADDRESS][PERSON_NAME][DOMAIN_NAME] Tere. [PERSON_NAME] [P…" at bounding box center [145, 482] width 180 height 55
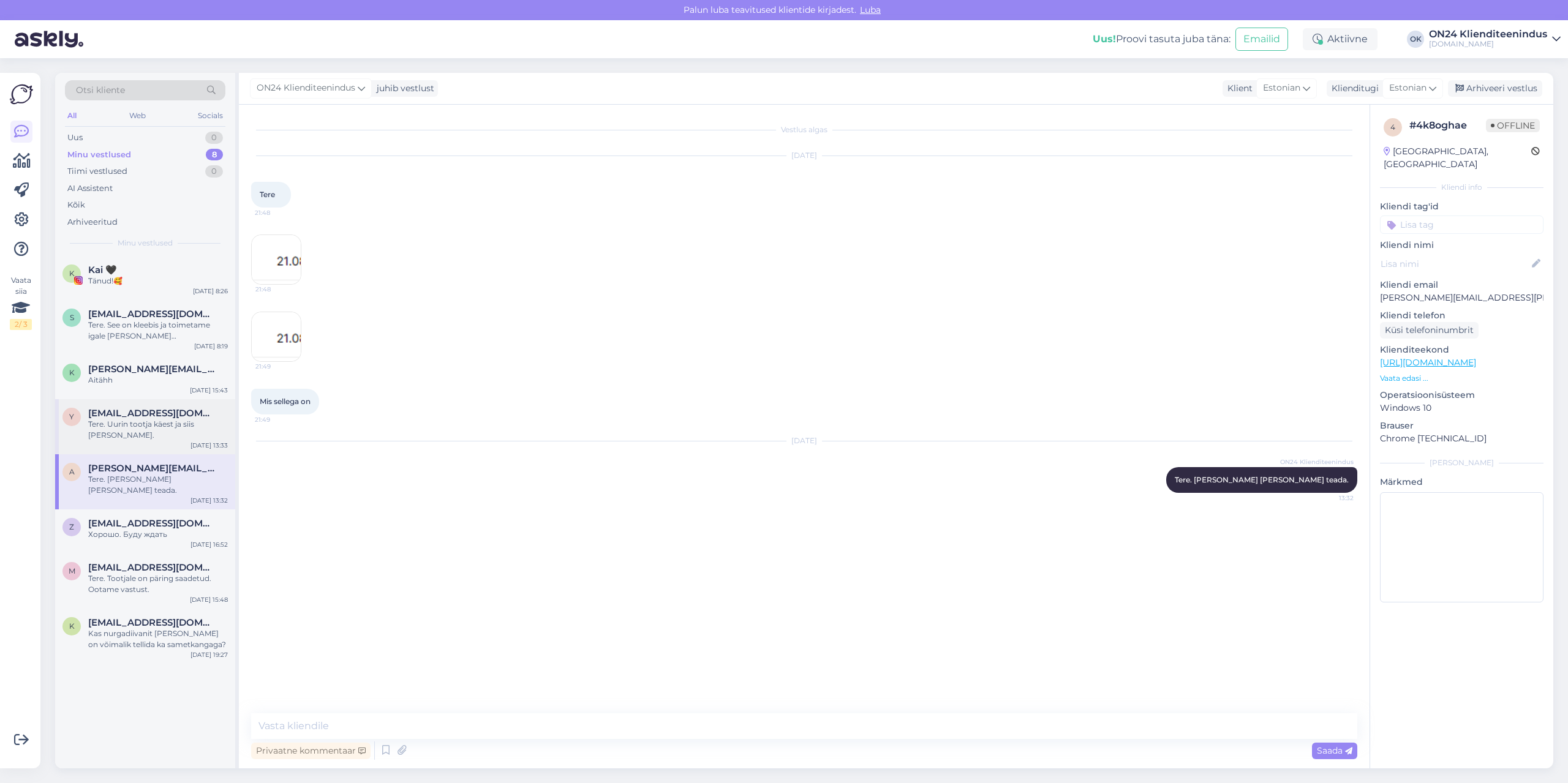
click at [165, 431] on div "Tere. Uurin tootja käest ja siis [PERSON_NAME]." at bounding box center [157, 430] width 140 height 22
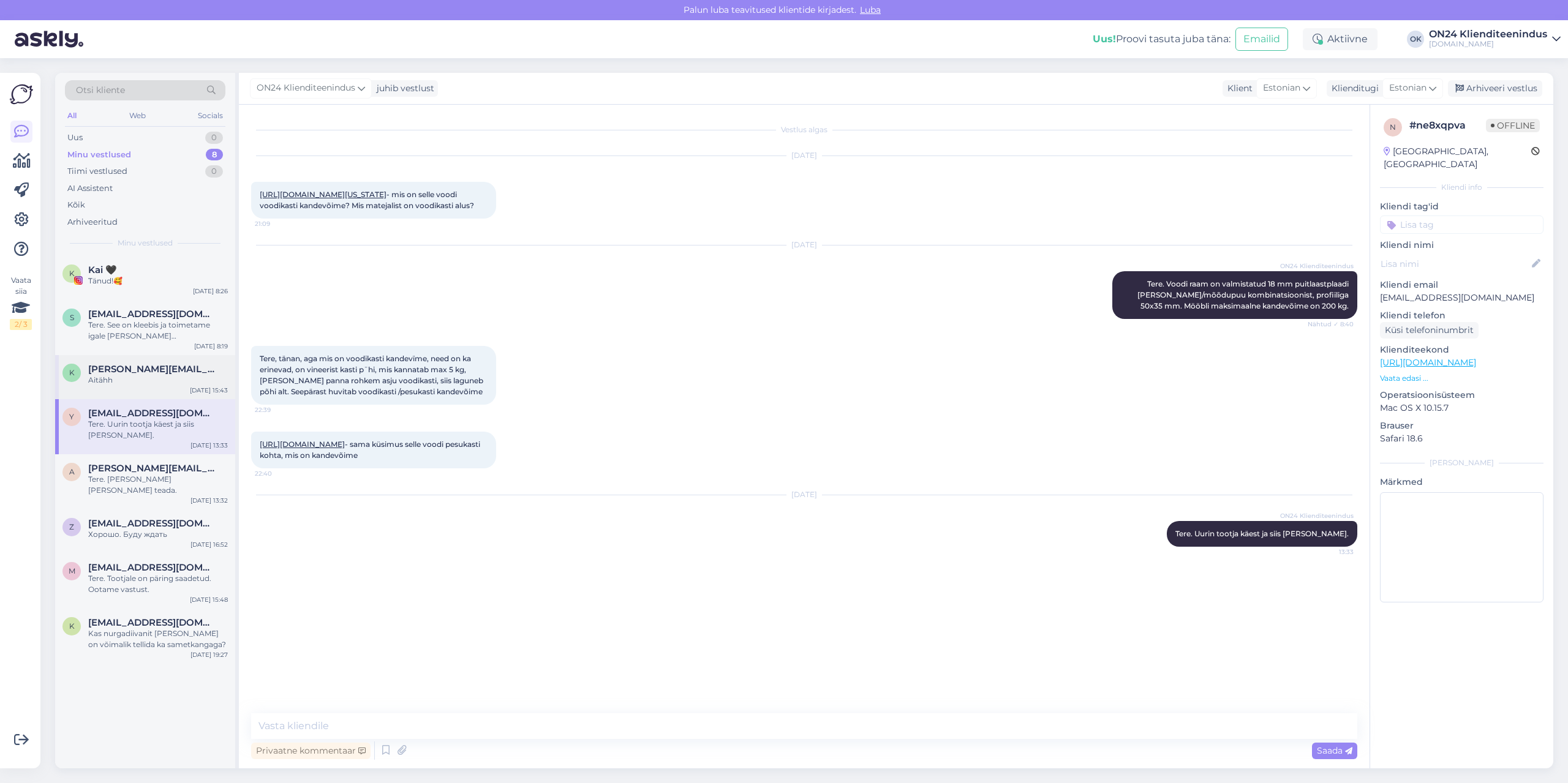
click at [167, 382] on div "Aitähh" at bounding box center [157, 380] width 140 height 11
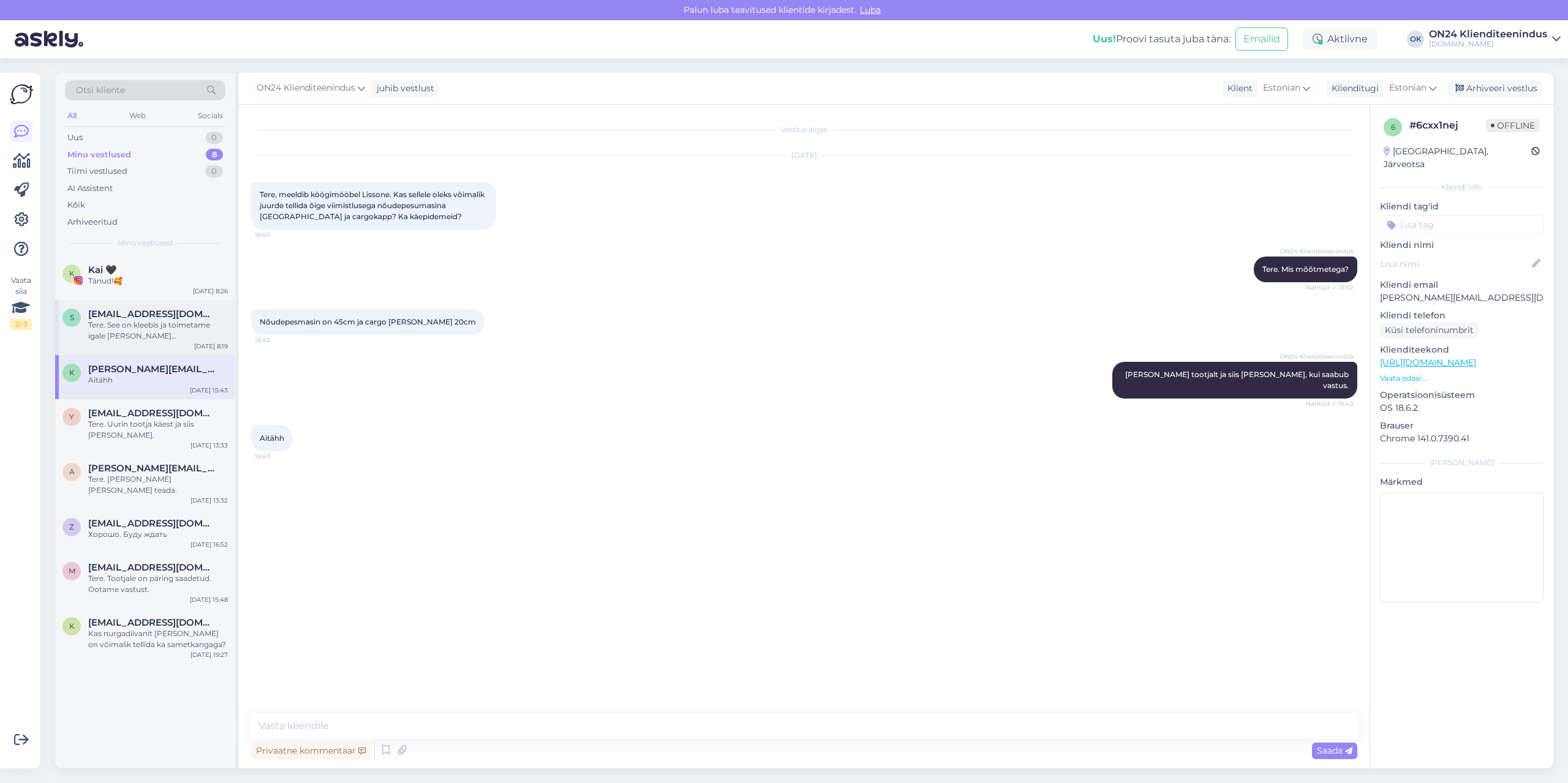
click at [166, 338] on div "Tere. See on kleebis ja toimetame igale [PERSON_NAME] [GEOGRAPHIC_DATA]." at bounding box center [157, 331] width 140 height 22
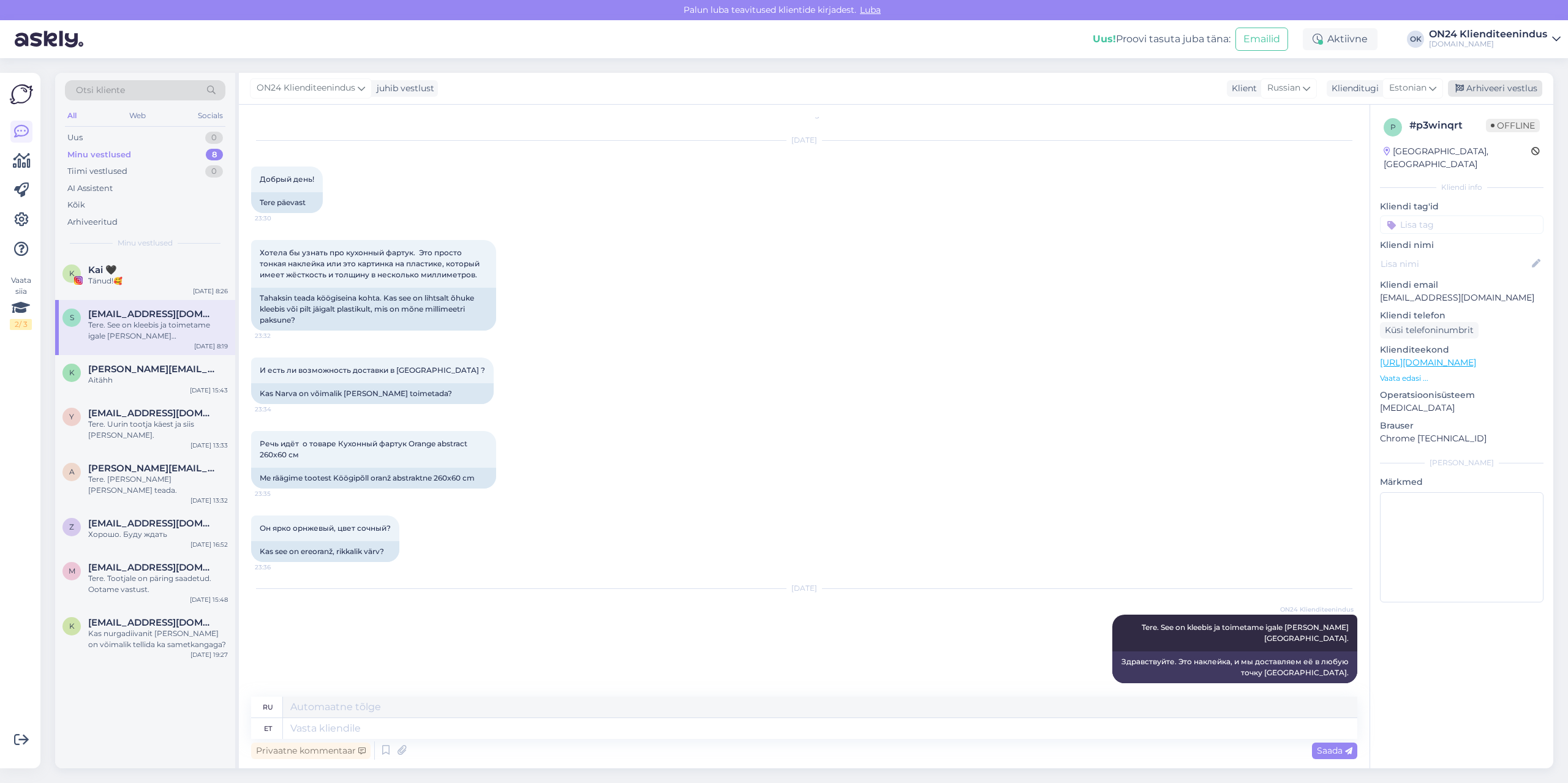
click at [1531, 86] on div "Arhiveeri vestlus" at bounding box center [1496, 89] width 94 height 16
